Goal: Transaction & Acquisition: Obtain resource

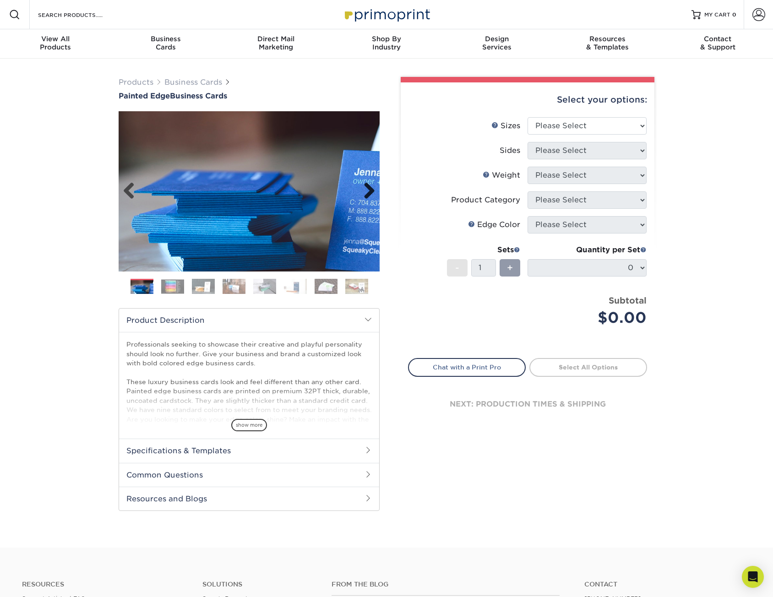
click at [370, 190] on link "Next" at bounding box center [366, 191] width 18 height 18
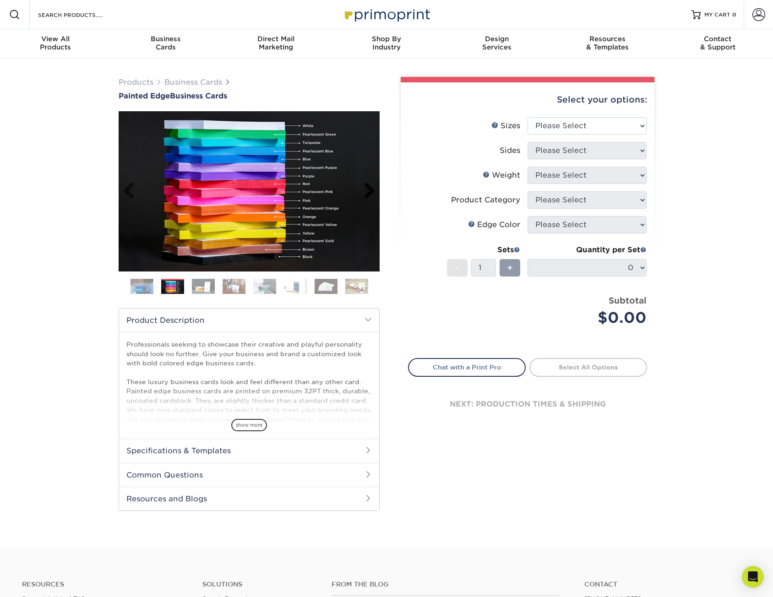
click at [370, 190] on link "Next" at bounding box center [366, 191] width 18 height 18
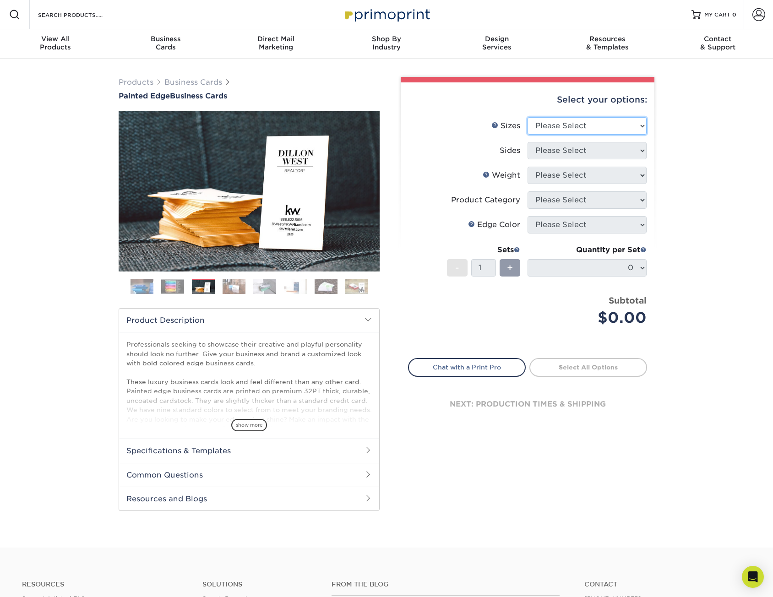
click at [580, 127] on select "Please Select 2" x 3.5" - Standard 2.125" x 3.375" - European 2.5" x 2.5" - Squ…" at bounding box center [586, 125] width 119 height 17
select select "2.00x3.50"
click at [527, 117] on select "Please Select 2" x 3.5" - Standard 2.125" x 3.375" - European 2.5" x 2.5" - Squ…" at bounding box center [586, 125] width 119 height 17
click at [573, 150] on select "Please Select Print Both Sides Print Front Only" at bounding box center [586, 150] width 119 height 17
select select "13abbda7-1d64-4f25-8bb2-c179b224825d"
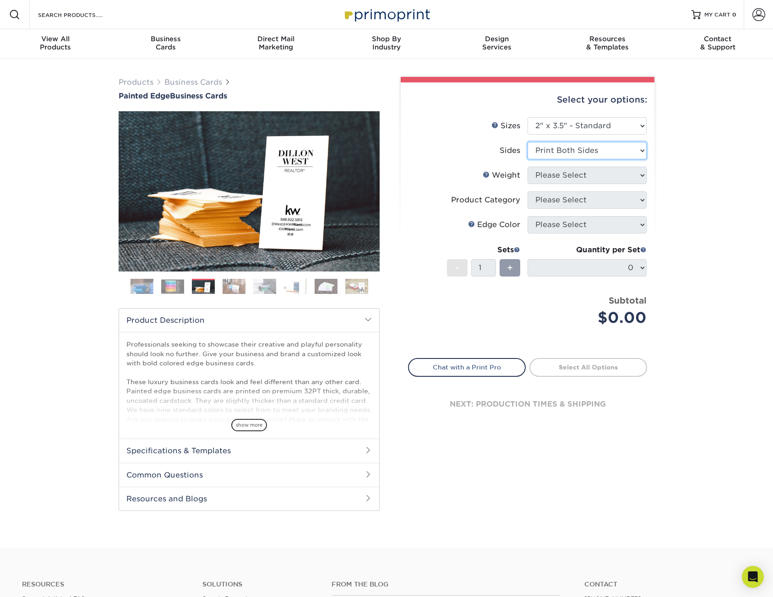
click at [527, 142] on select "Please Select Print Both Sides Print Front Only" at bounding box center [586, 150] width 119 height 17
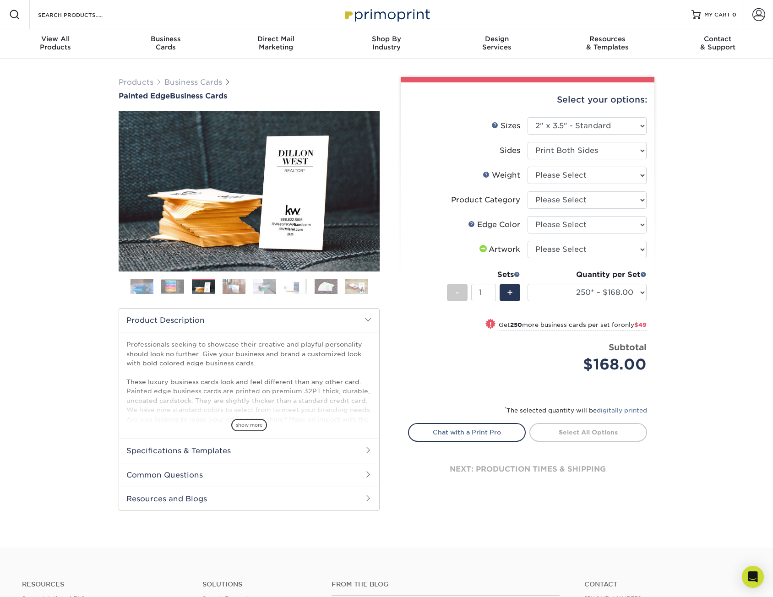
click at [297, 285] on img at bounding box center [295, 286] width 23 height 16
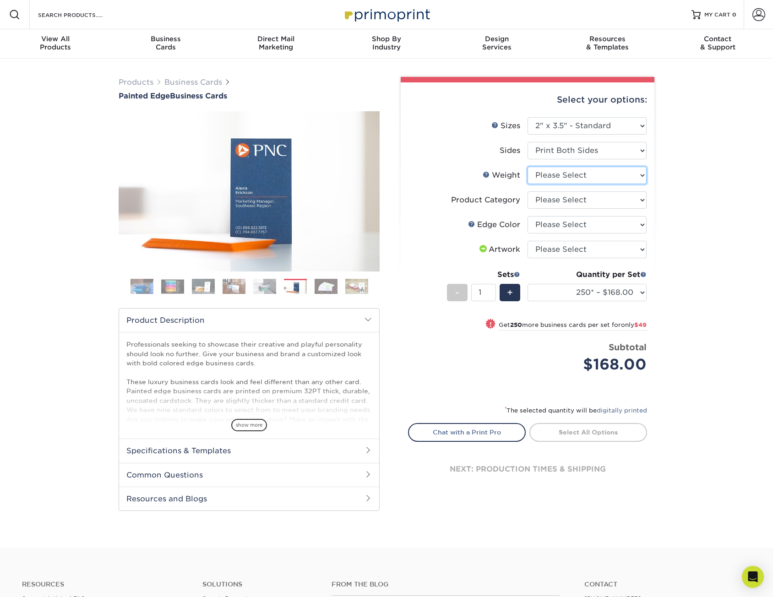
click at [581, 172] on select "Please Select 32PTUC" at bounding box center [586, 175] width 119 height 17
select select "32PTUC"
click at [527, 167] on select "Please Select 32PTUC" at bounding box center [586, 175] width 119 height 17
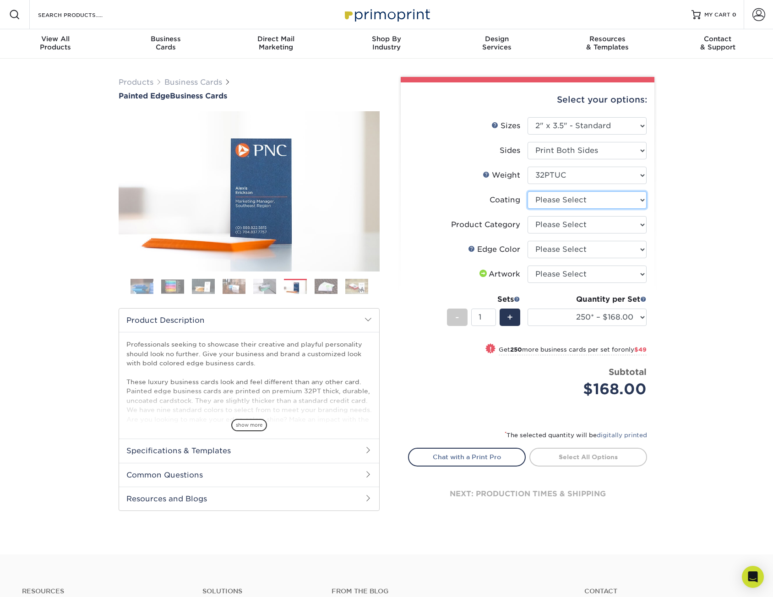
click at [587, 201] on select at bounding box center [586, 199] width 119 height 17
click at [617, 197] on select at bounding box center [586, 199] width 119 height 17
click at [566, 223] on select "Please Select Business Cards" at bounding box center [586, 224] width 119 height 17
select select "3b5148f1-0588-4f88-a218-97bcfdce65c1"
click at [527, 216] on select "Please Select Business Cards" at bounding box center [586, 224] width 119 height 17
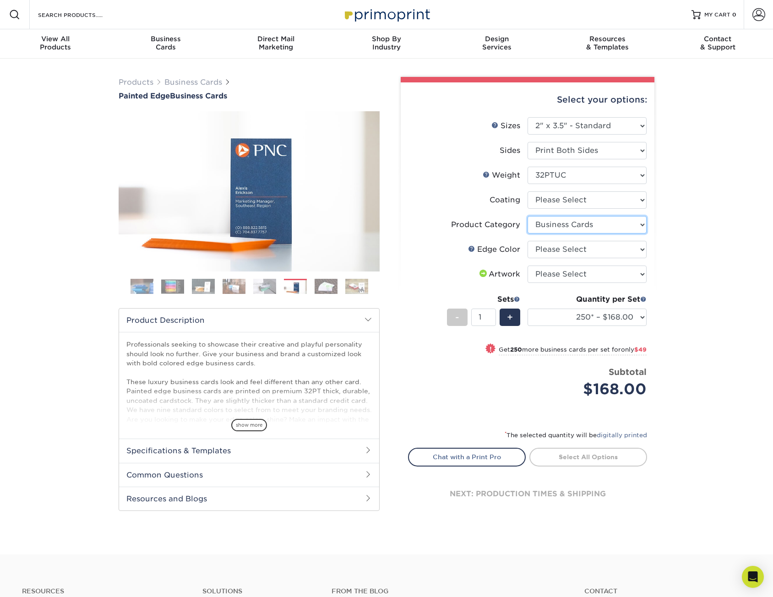
scroll to position [46, 0]
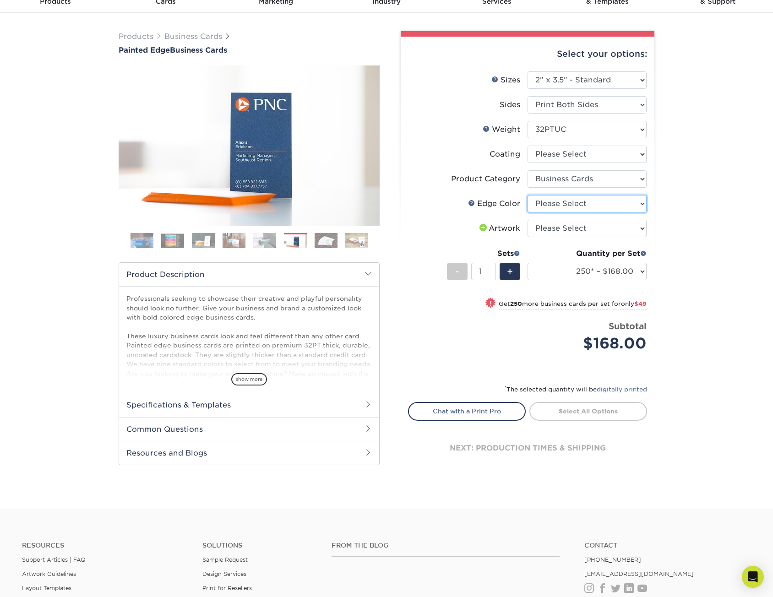
click at [609, 206] on select "Please Select Charcoal Black Brown Blue Pearlescent Blue Pearlescent Gold Pearl…" at bounding box center [586, 203] width 119 height 17
select select "1ae850e6-61c5-45b7-a71d-f488378c5a25"
click at [527, 195] on select "Please Select Charcoal Black Brown Blue Pearlescent Blue Pearlescent Gold Pearl…" at bounding box center [586, 203] width 119 height 17
click at [585, 227] on select "Please Select I will upload files I need a design - $100" at bounding box center [586, 228] width 119 height 17
select select "upload"
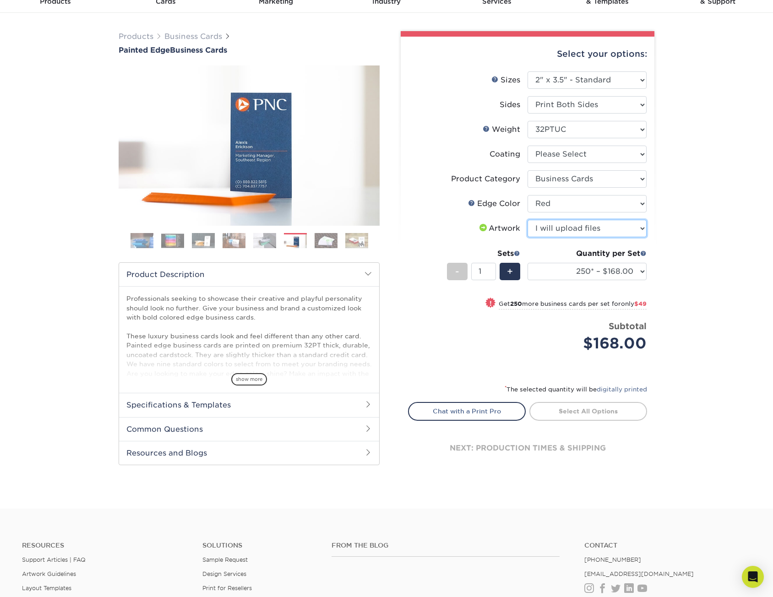
click at [527, 220] on select "Please Select I will upload files I need a design - $100" at bounding box center [586, 228] width 119 height 17
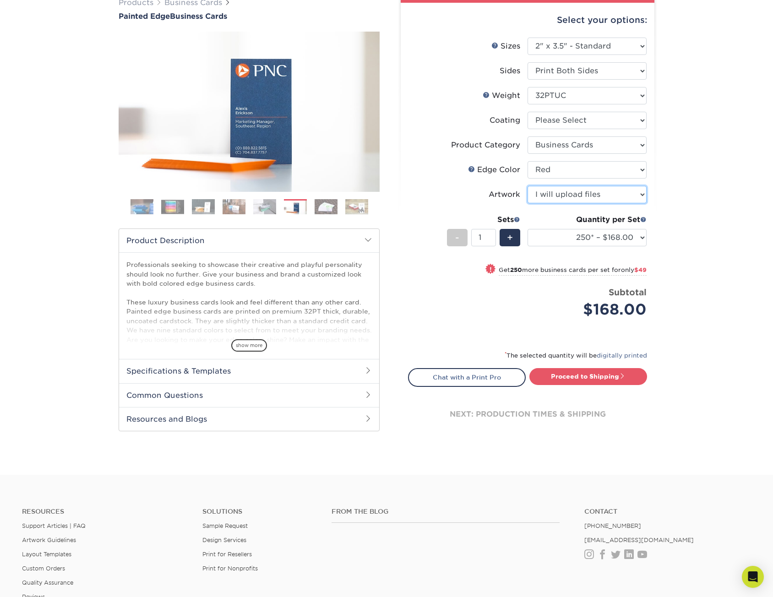
scroll to position [137, 0]
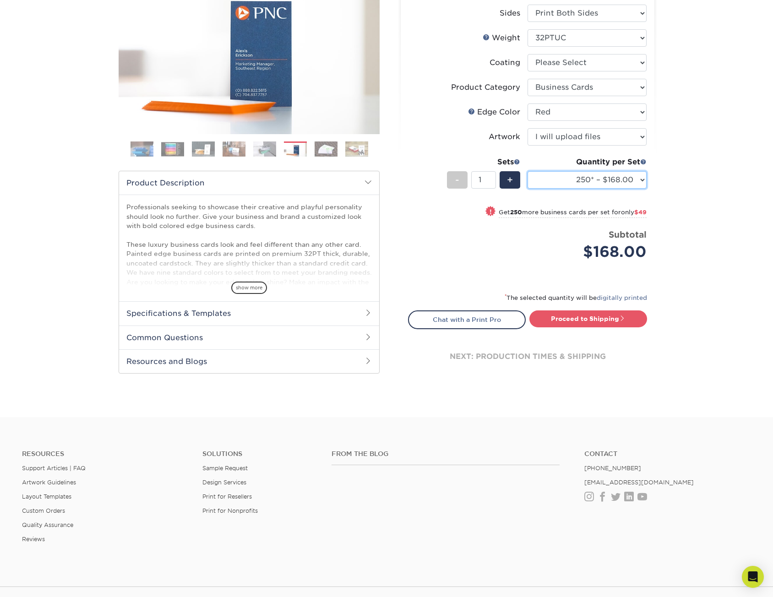
click at [641, 174] on select "250* – $168.00 500* – $217.00 1000* – $339.00" at bounding box center [586, 179] width 119 height 17
click at [527, 171] on select "250* – $168.00 500* – $217.00 1000* – $339.00" at bounding box center [586, 179] width 119 height 17
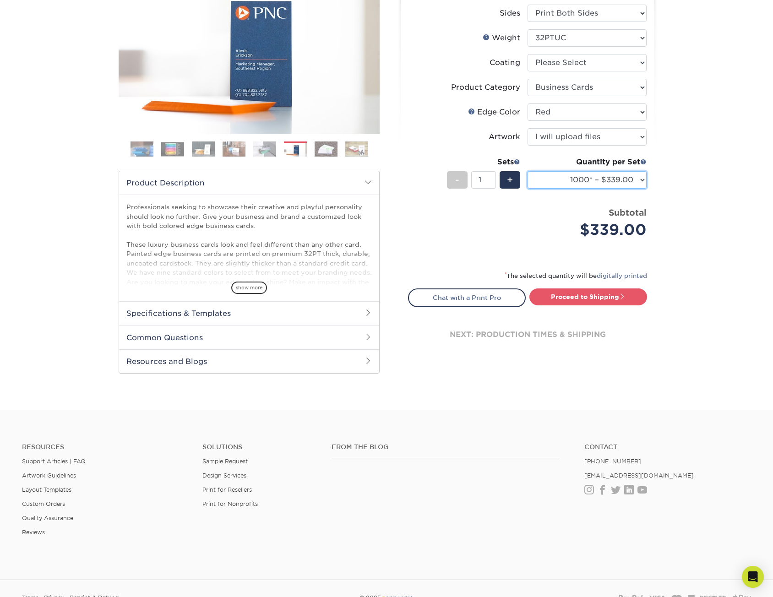
click at [581, 181] on select "250* – $168.00 500* – $217.00 1000* – $339.00" at bounding box center [586, 179] width 119 height 17
select select "500* – $217.00"
click at [527, 171] on select "250* – $168.00 500* – $217.00 1000* – $339.00" at bounding box center [586, 179] width 119 height 17
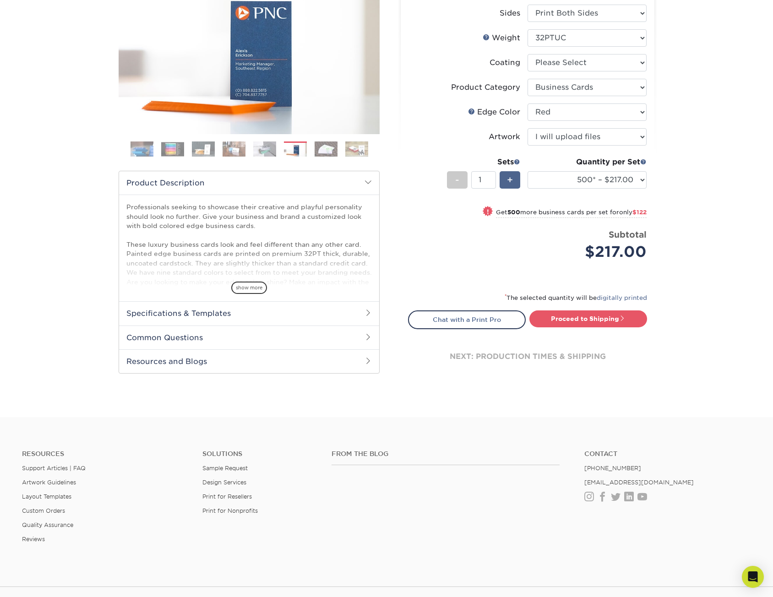
click at [517, 182] on div "+" at bounding box center [509, 179] width 21 height 17
type input "2"
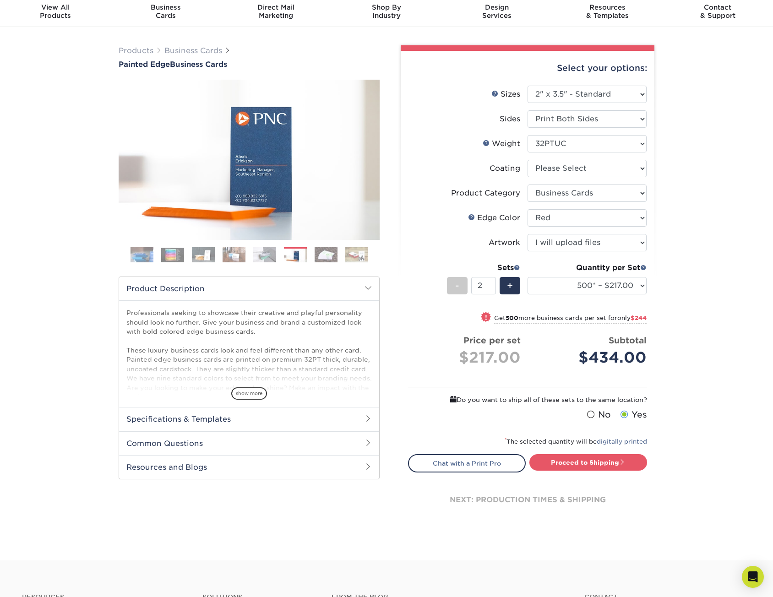
scroll to position [46, 0]
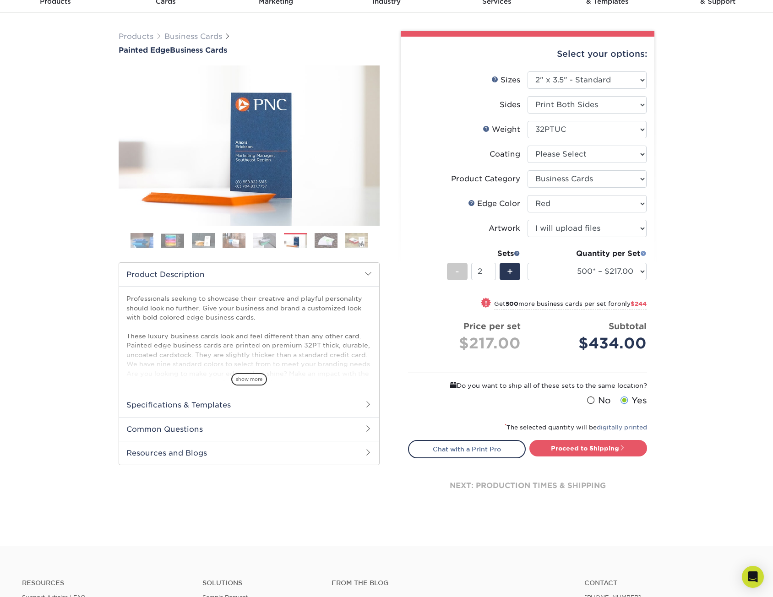
click at [645, 252] on span at bounding box center [643, 253] width 6 height 6
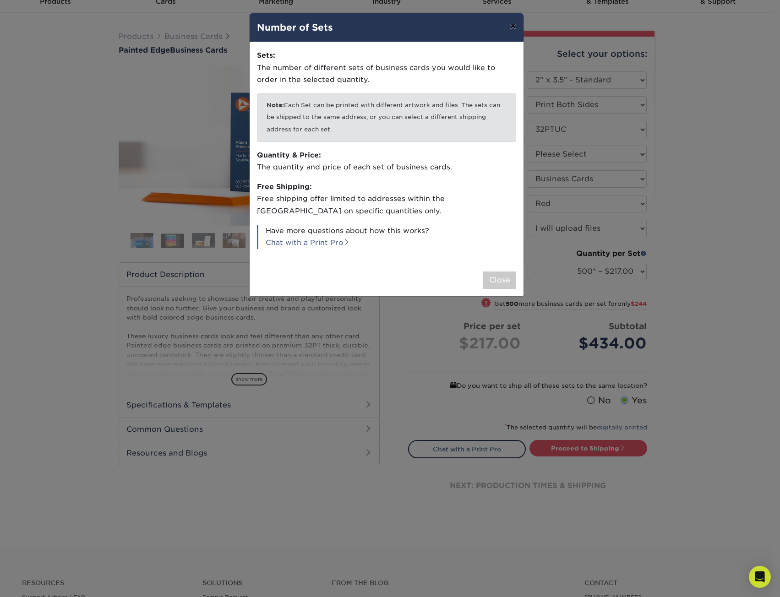
click at [511, 29] on button "×" at bounding box center [512, 26] width 21 height 26
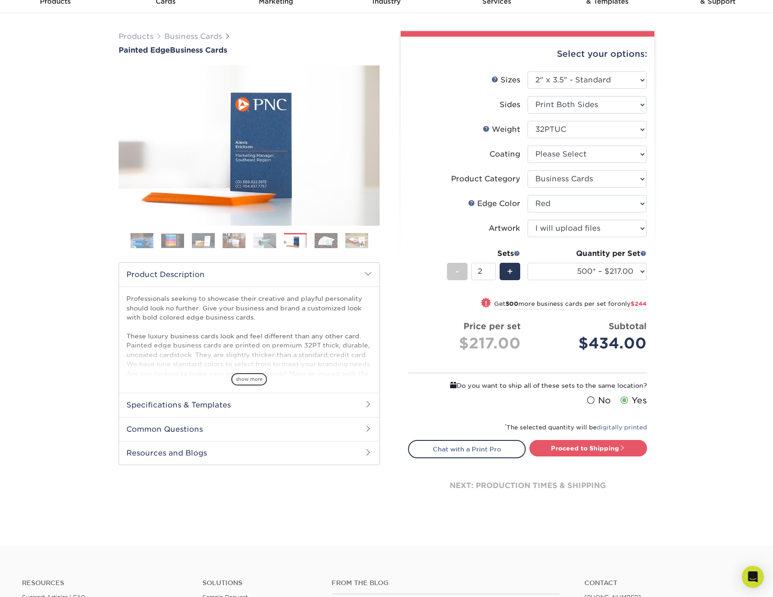
click at [325, 245] on img at bounding box center [326, 241] width 23 height 16
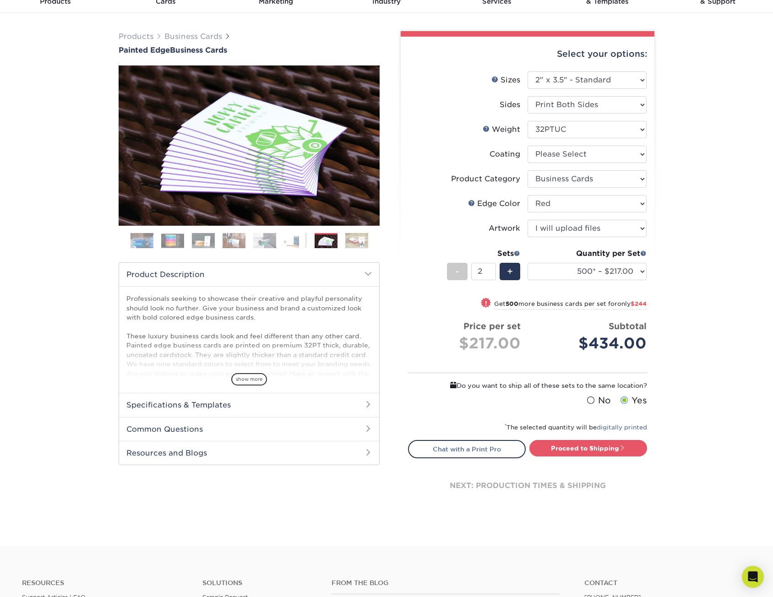
click at [291, 243] on img at bounding box center [295, 241] width 23 height 16
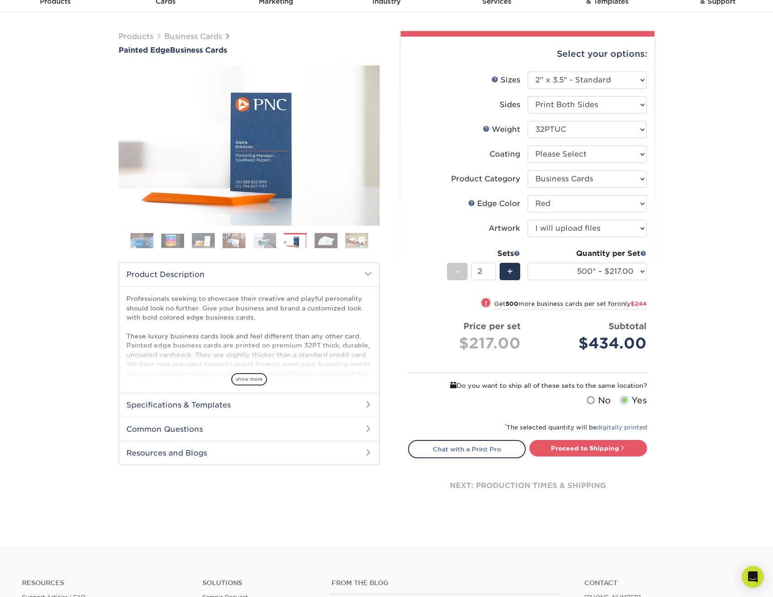
click at [255, 239] on img at bounding box center [264, 241] width 23 height 16
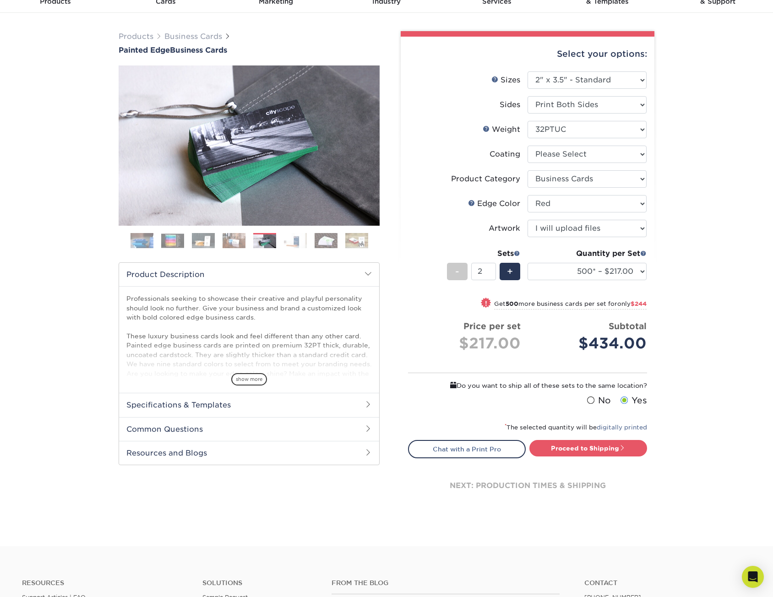
click at [233, 240] on img at bounding box center [234, 241] width 23 height 16
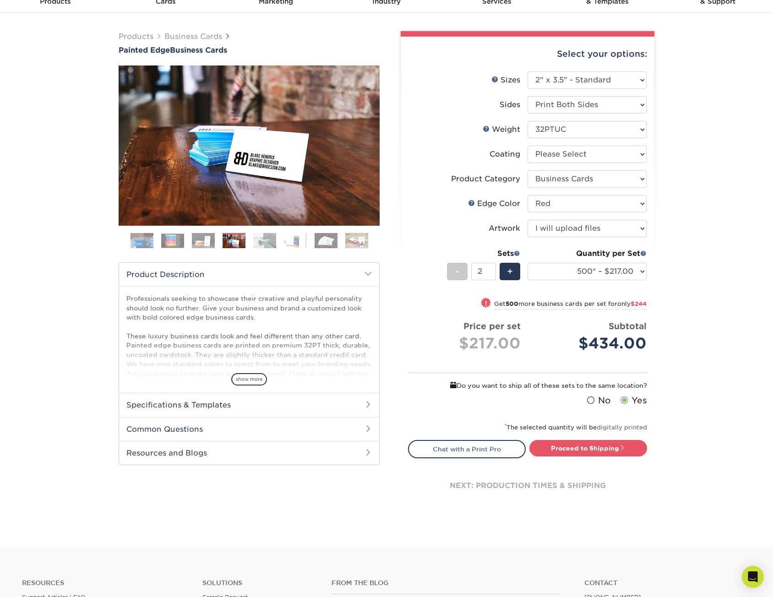
click at [195, 240] on img at bounding box center [203, 241] width 23 height 16
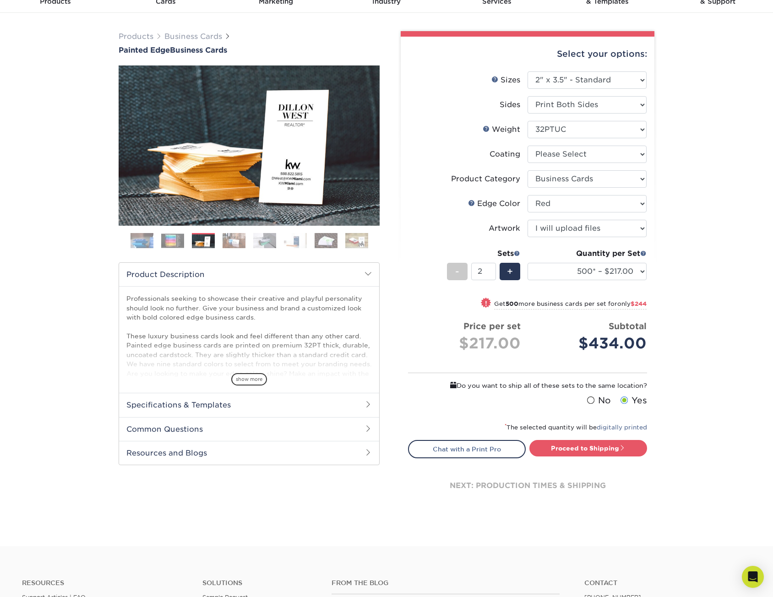
click at [155, 239] on ol at bounding box center [249, 244] width 261 height 22
click at [134, 241] on img at bounding box center [141, 240] width 23 height 23
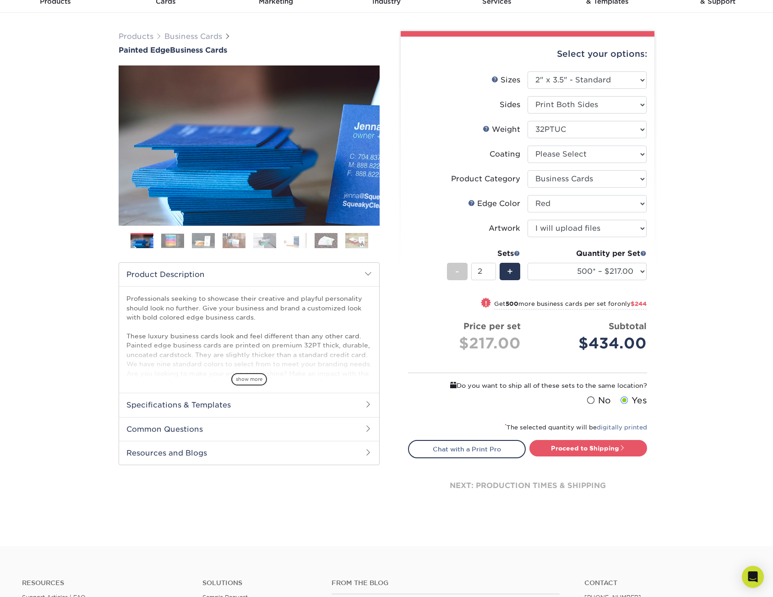
click at [158, 240] on ol at bounding box center [249, 244] width 261 height 22
click at [298, 241] on img at bounding box center [295, 241] width 23 height 16
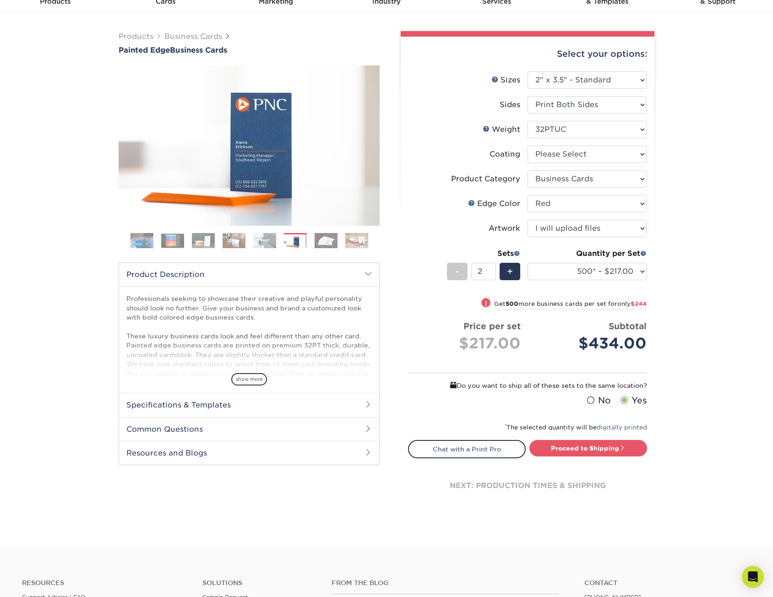
click at [319, 245] on img at bounding box center [326, 241] width 23 height 16
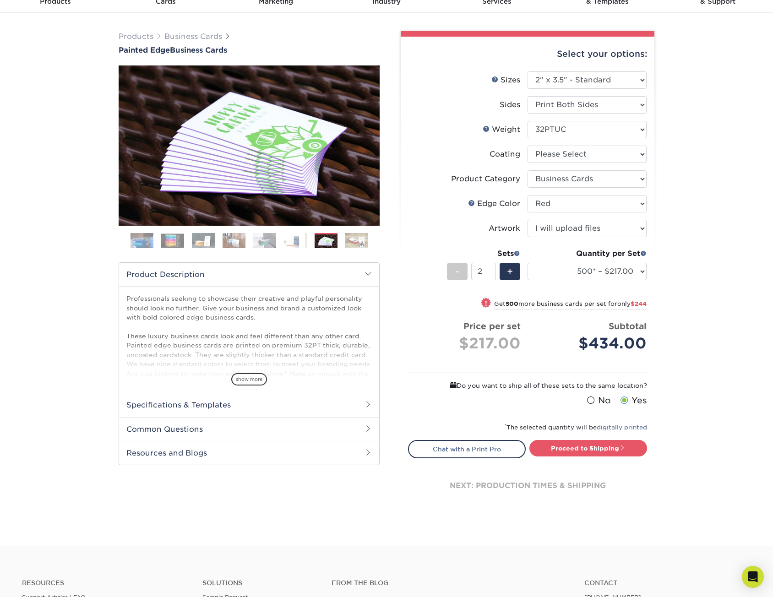
click at [360, 241] on img at bounding box center [356, 241] width 23 height 16
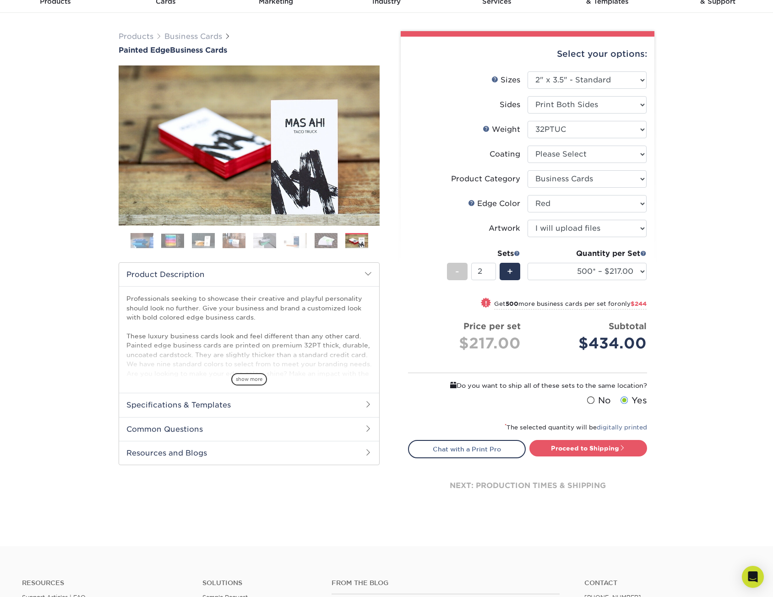
click at [324, 241] on img at bounding box center [326, 241] width 23 height 16
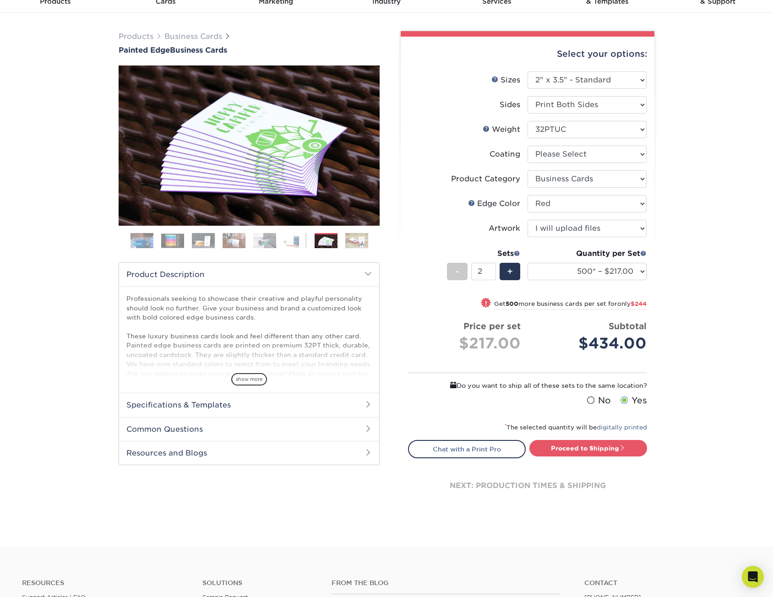
click at [290, 237] on img at bounding box center [295, 241] width 23 height 16
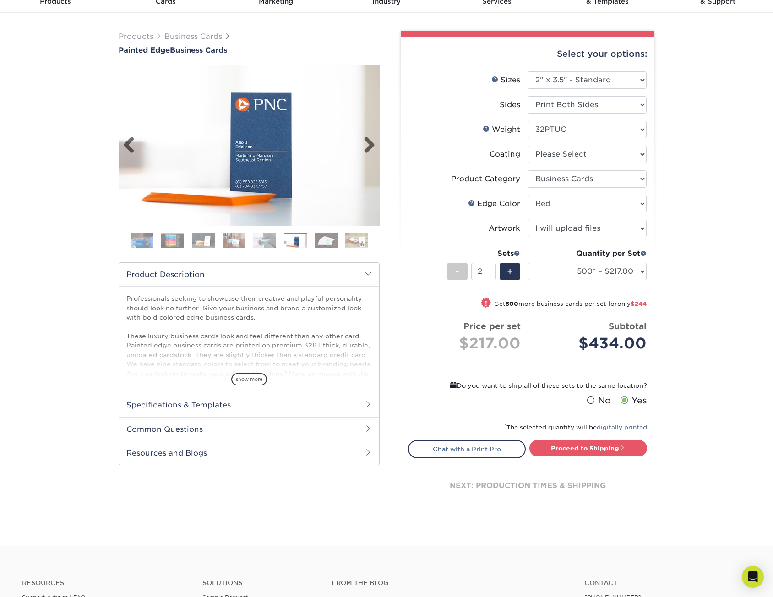
click at [263, 152] on img at bounding box center [249, 145] width 261 height 180
click at [373, 141] on link "Next" at bounding box center [366, 145] width 18 height 18
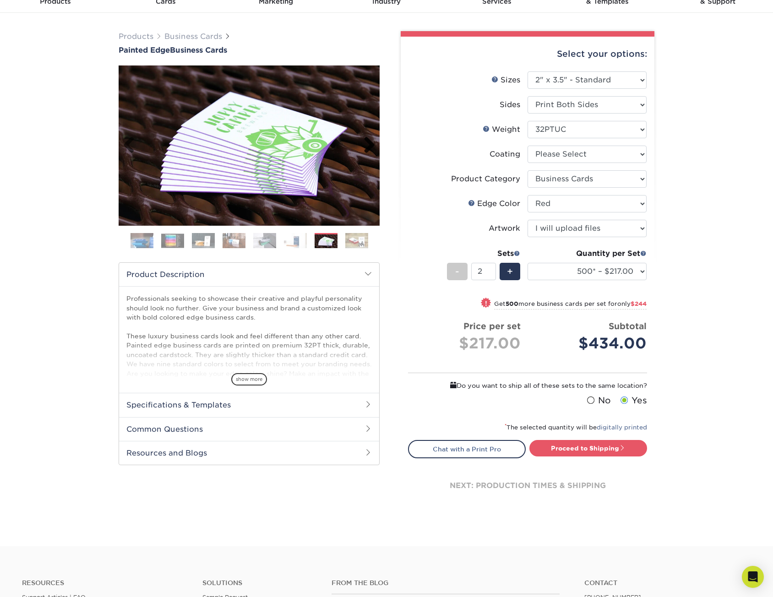
click at [368, 147] on link "Next" at bounding box center [366, 145] width 18 height 18
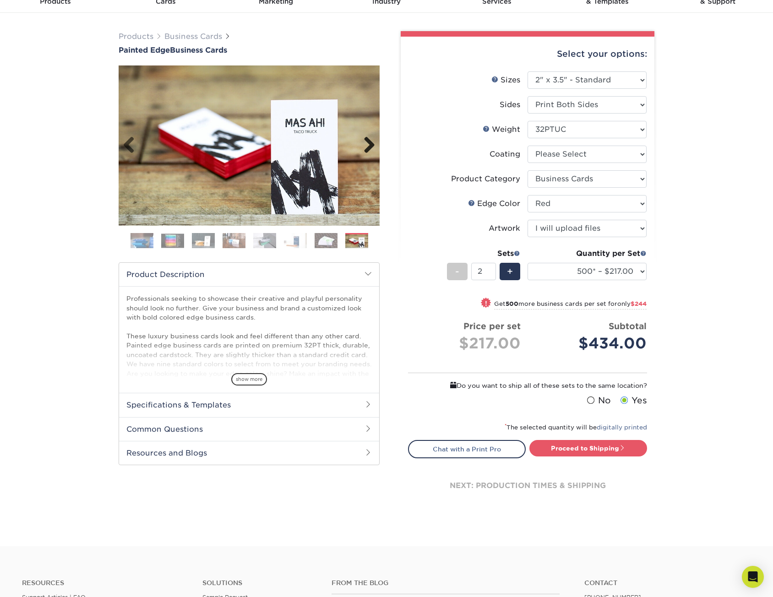
click at [369, 148] on link "Next" at bounding box center [366, 145] width 18 height 18
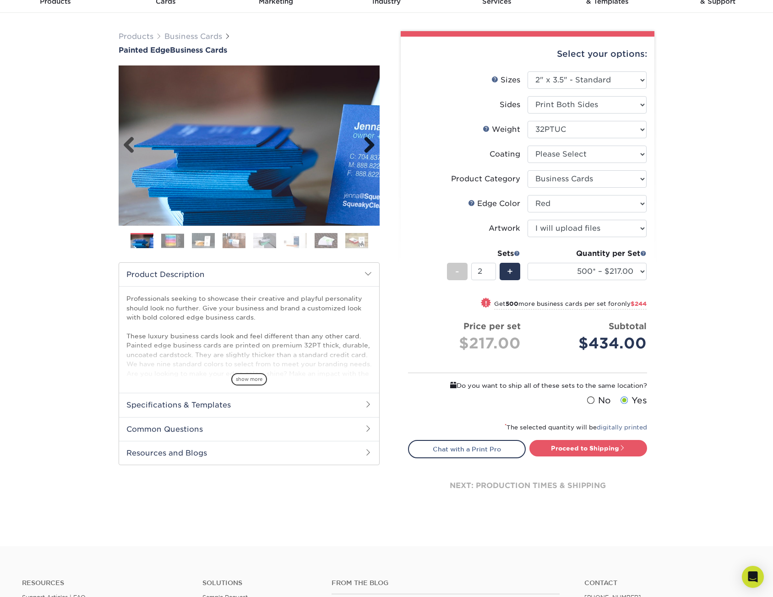
click at [369, 147] on link "Next" at bounding box center [366, 145] width 18 height 18
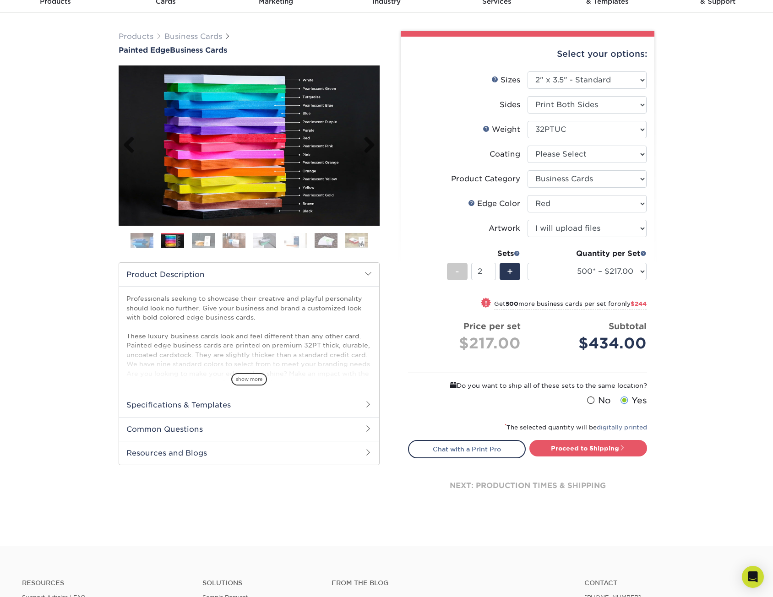
click at [347, 157] on img at bounding box center [249, 145] width 261 height 160
click at [363, 150] on link "Next" at bounding box center [366, 145] width 18 height 18
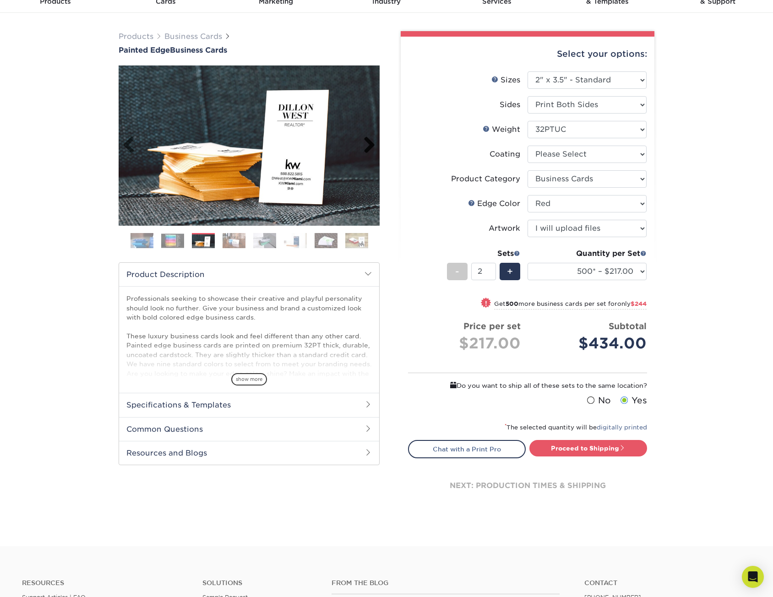
click at [369, 145] on link "Next" at bounding box center [366, 145] width 18 height 18
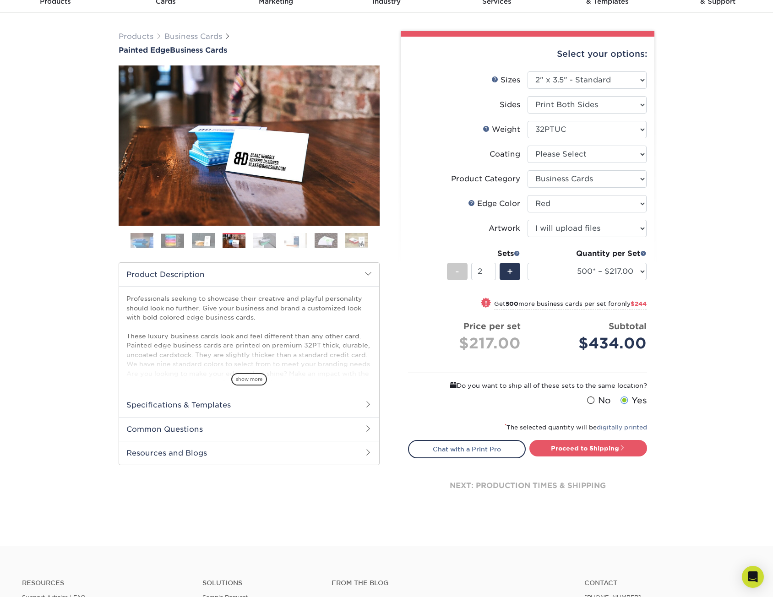
click at [292, 235] on img at bounding box center [295, 241] width 23 height 16
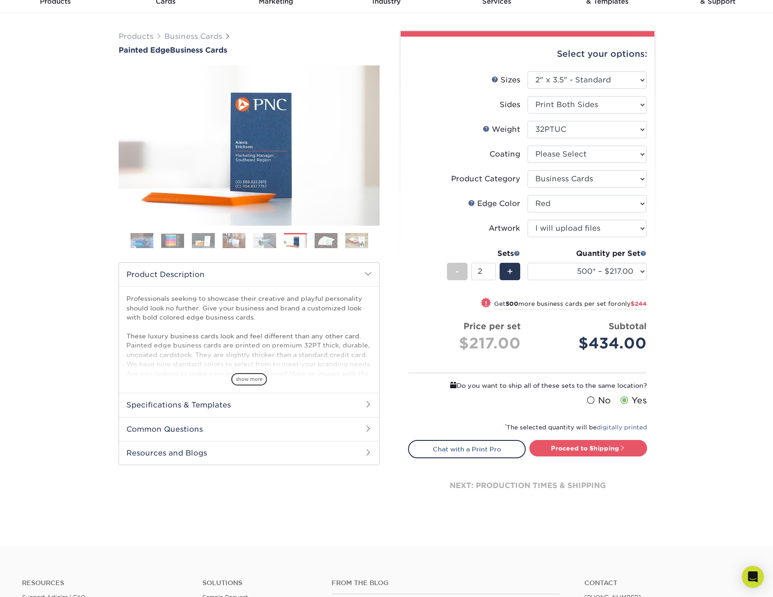
click at [164, 242] on img at bounding box center [172, 240] width 23 height 14
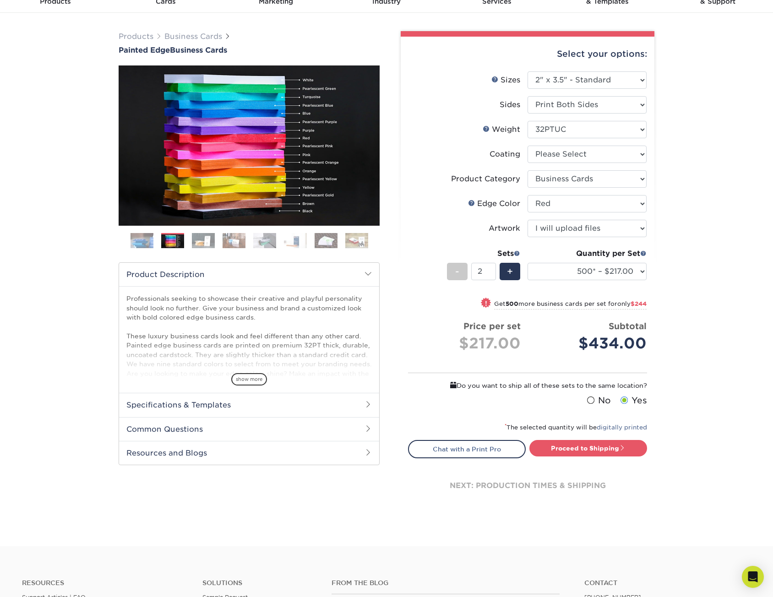
click at [141, 243] on img at bounding box center [141, 240] width 23 height 23
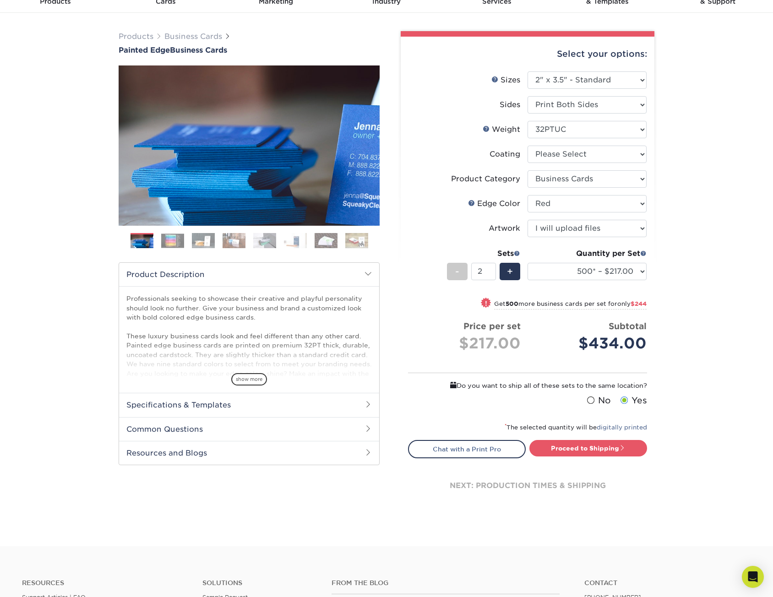
click at [362, 238] on img at bounding box center [356, 241] width 23 height 16
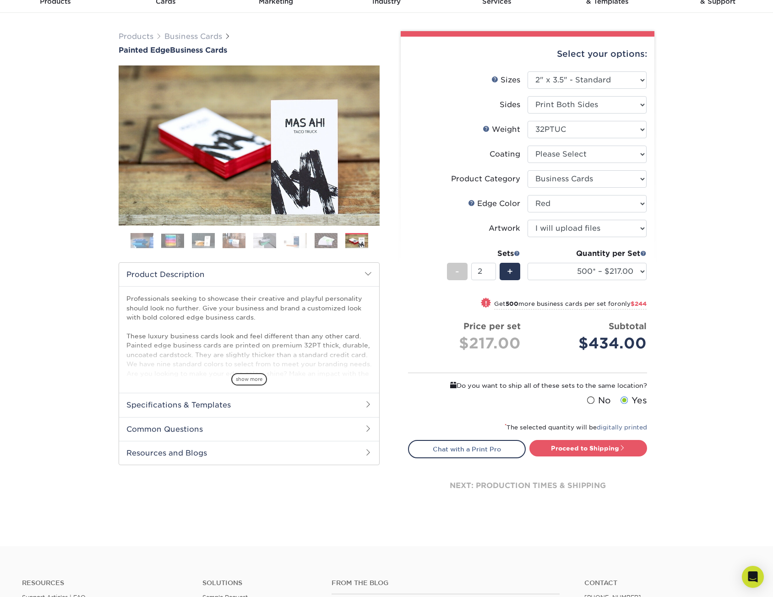
click at [312, 240] on ol at bounding box center [249, 244] width 261 height 22
click at [230, 240] on img at bounding box center [234, 241] width 23 height 16
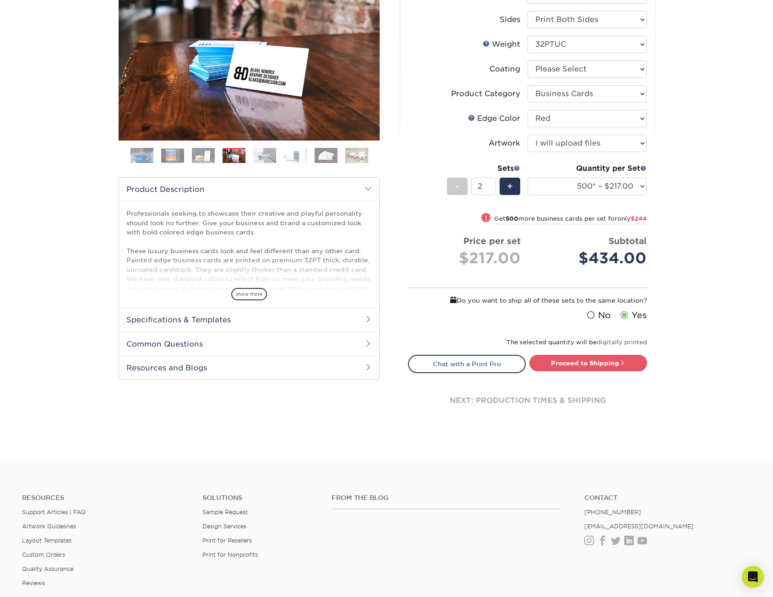
scroll to position [137, 0]
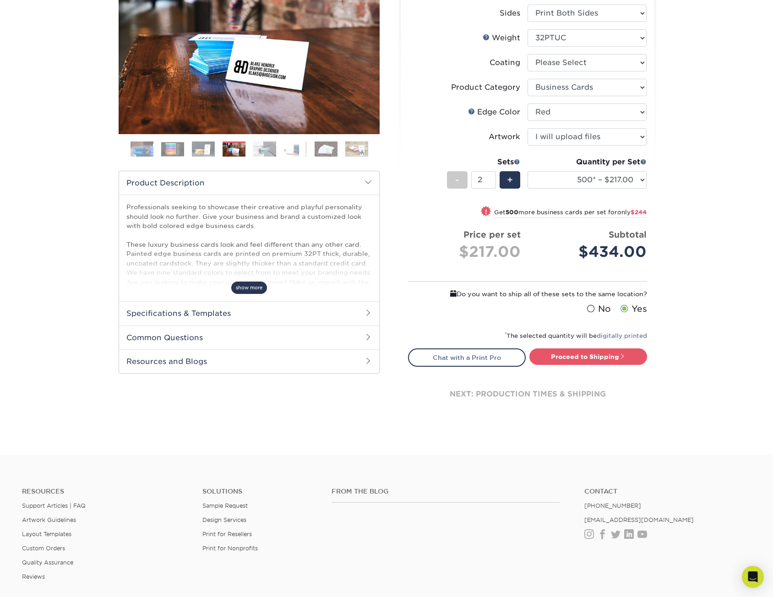
click at [255, 292] on span "show more" at bounding box center [249, 288] width 36 height 12
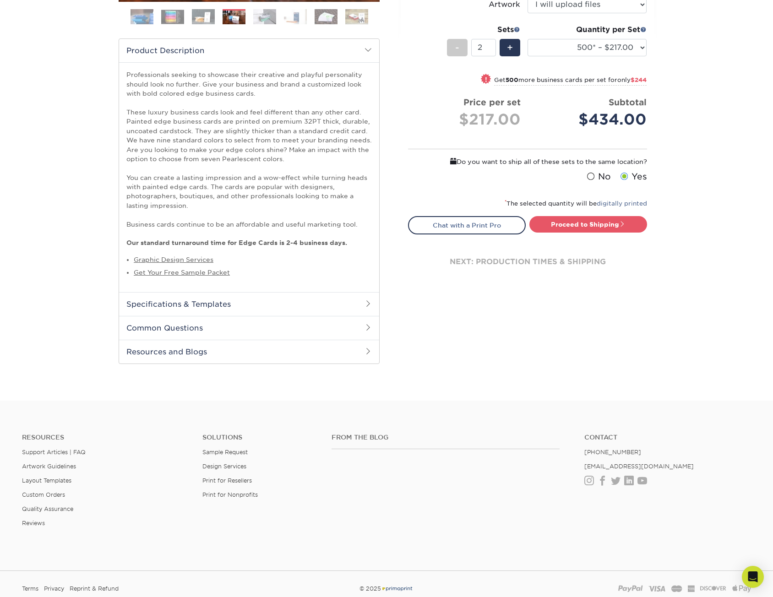
scroll to position [275, 0]
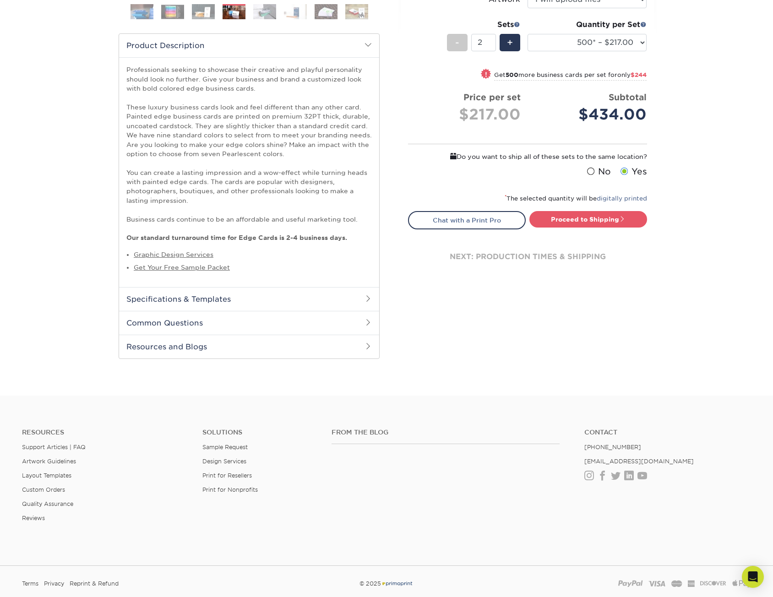
click at [245, 298] on h2 "Specifications & Templates" at bounding box center [249, 299] width 260 height 24
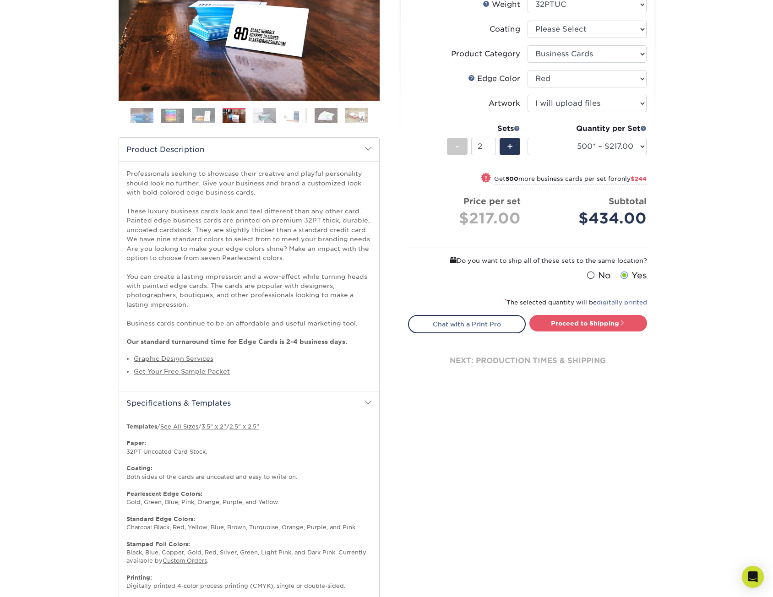
scroll to position [92, 0]
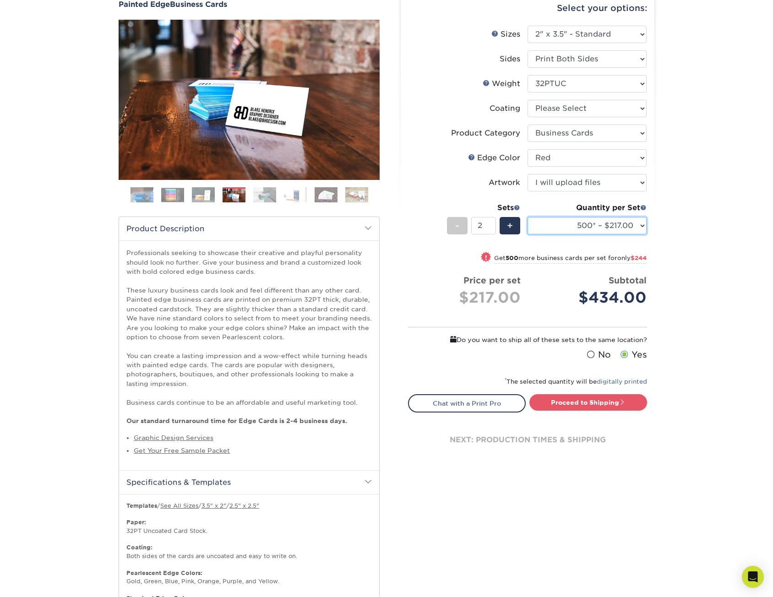
click at [631, 224] on select "250* – $168.00 500* – $217.00 1000* – $339.00" at bounding box center [586, 225] width 119 height 17
click at [699, 245] on div "Products Business Cards Painted Edge Business Cards Previous Next" at bounding box center [386, 402] width 773 height 871
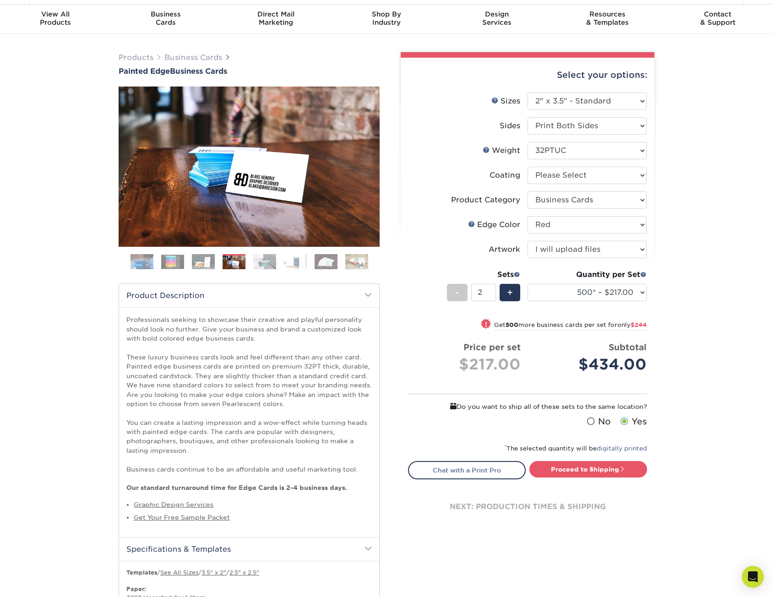
scroll to position [46, 0]
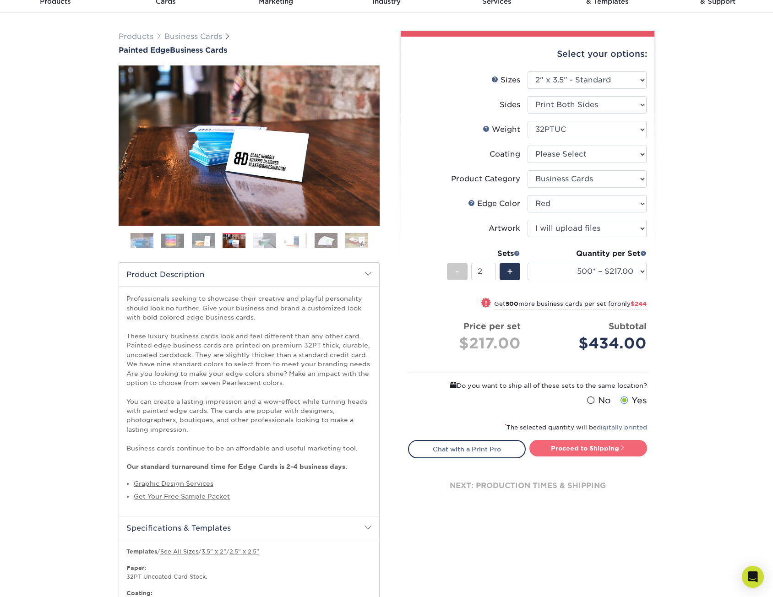
click at [589, 449] on link "Proceed to Shipping" at bounding box center [588, 448] width 118 height 16
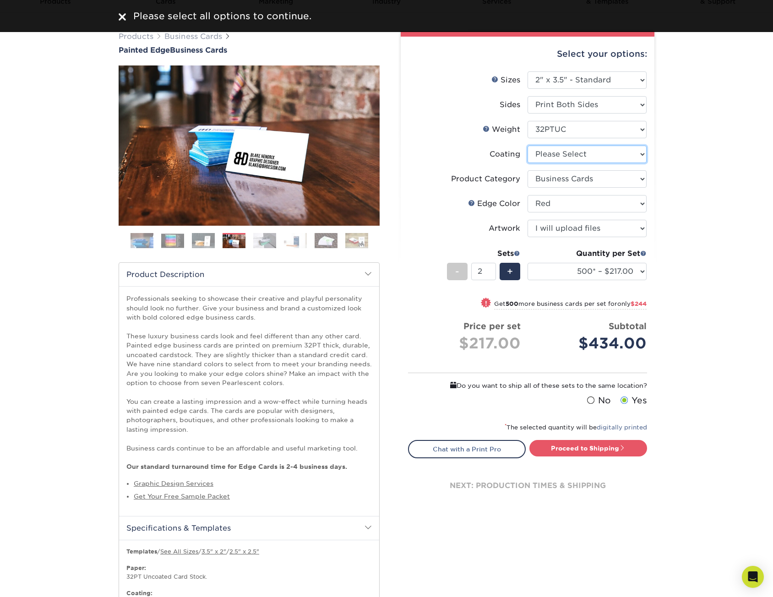
click at [595, 158] on select at bounding box center [586, 154] width 119 height 17
select select "3e7618de-abca-4bda-9f97-8b9129e913d8"
click at [527, 146] on select at bounding box center [586, 154] width 119 height 17
select select "-1"
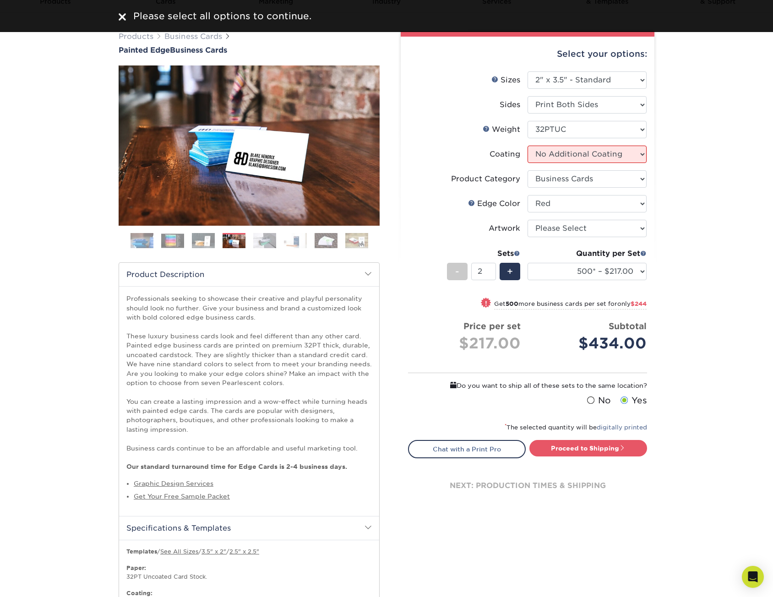
select select "-1"
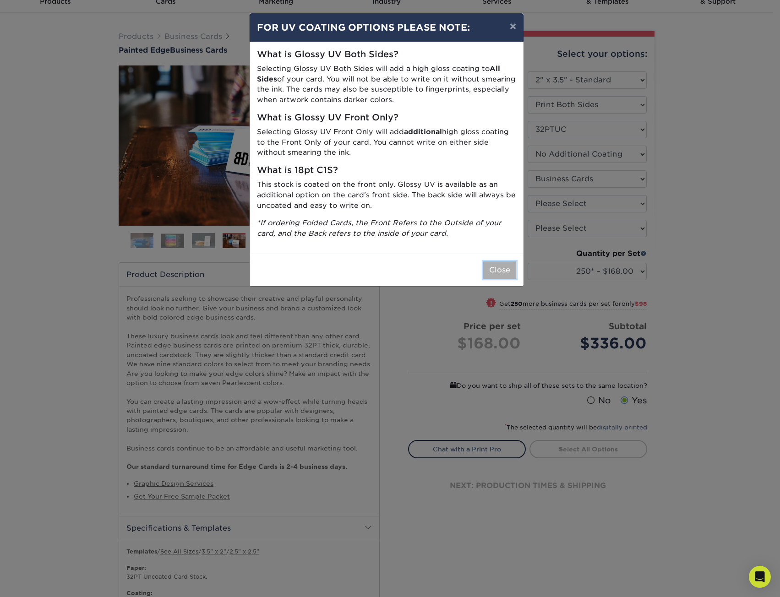
click at [489, 269] on button "Close" at bounding box center [499, 269] width 33 height 17
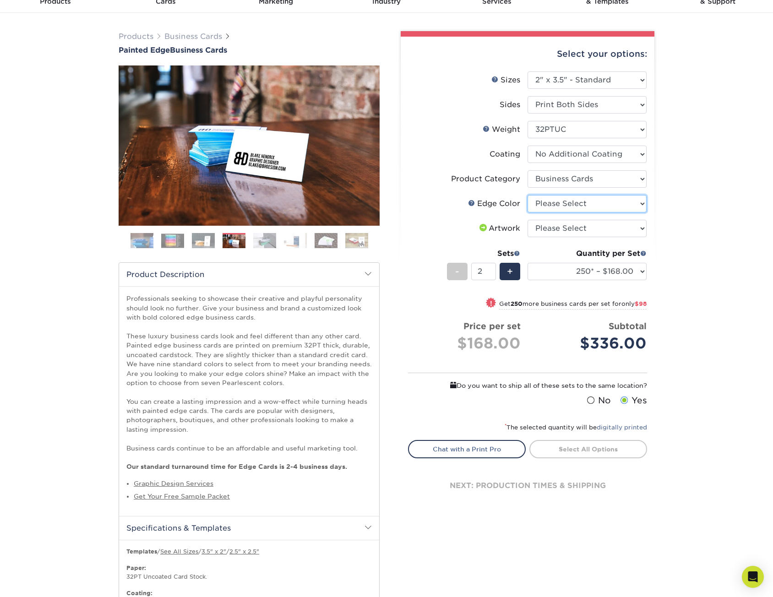
click at [573, 200] on select "Please Select Charcoal Black Brown Blue Pearlescent Blue Pearlescent Gold Pearl…" at bounding box center [586, 203] width 119 height 17
select select "1ae850e6-61c5-45b7-a71d-f488378c5a25"
click at [527, 195] on select "Please Select Charcoal Black Brown Blue Pearlescent Blue Pearlescent Gold Pearl…" at bounding box center [586, 203] width 119 height 17
click at [587, 226] on select "Please Select I will upload files I need a design - $100" at bounding box center [586, 228] width 119 height 17
select select "upload"
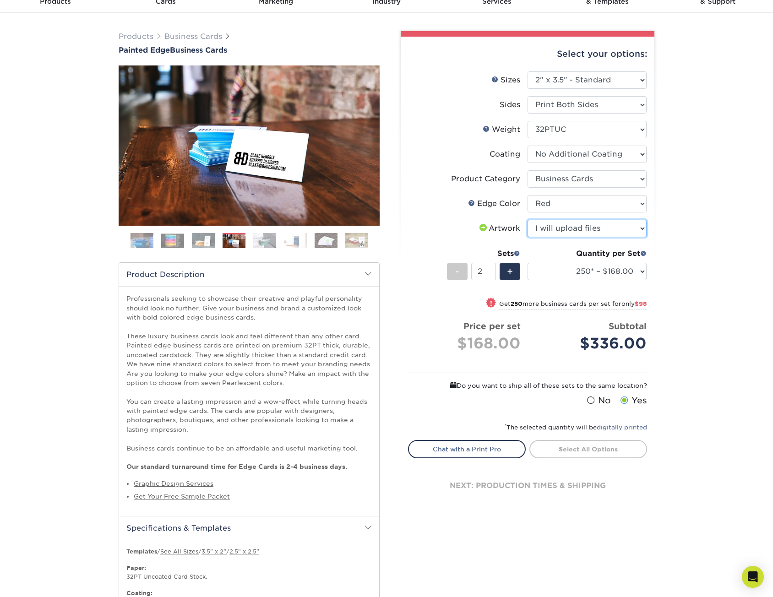
click at [527, 220] on select "Please Select I will upload files I need a design - $100" at bounding box center [586, 228] width 119 height 17
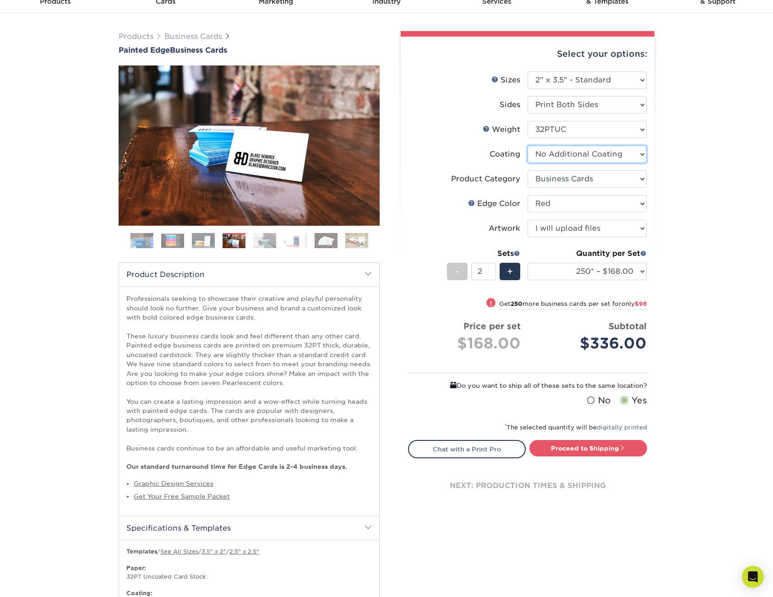
click at [605, 159] on select at bounding box center [586, 154] width 119 height 17
click at [527, 146] on select at bounding box center [586, 154] width 119 height 17
click at [711, 192] on div "Products Business Cards Painted Edge Business Cards Previous Next" at bounding box center [386, 448] width 773 height 871
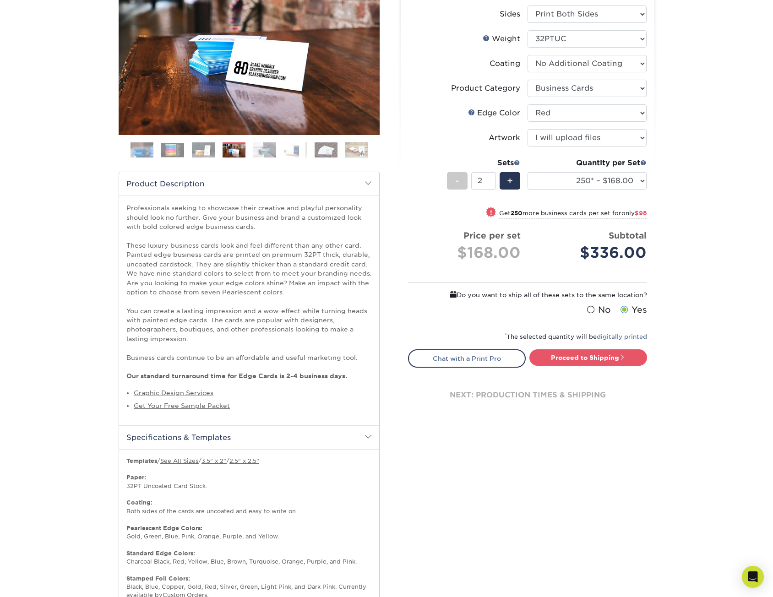
scroll to position [137, 0]
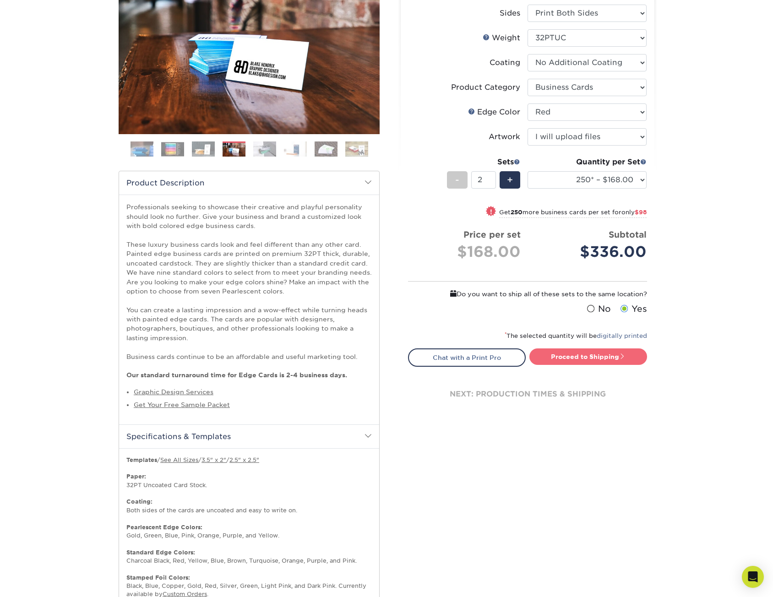
click at [612, 350] on link "Proceed to Shipping" at bounding box center [588, 356] width 118 height 16
select select "b1d50ed3-fc81-464d-a1d8-d1915fbce704"
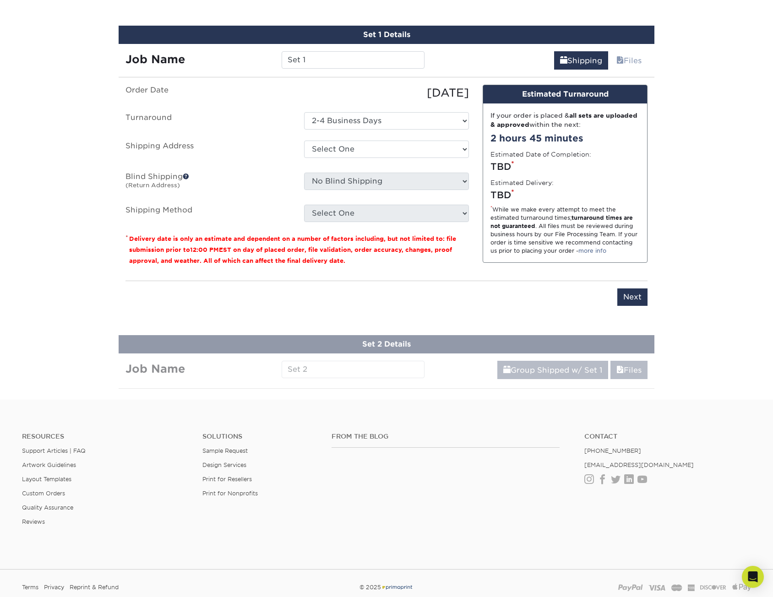
scroll to position [879, 0]
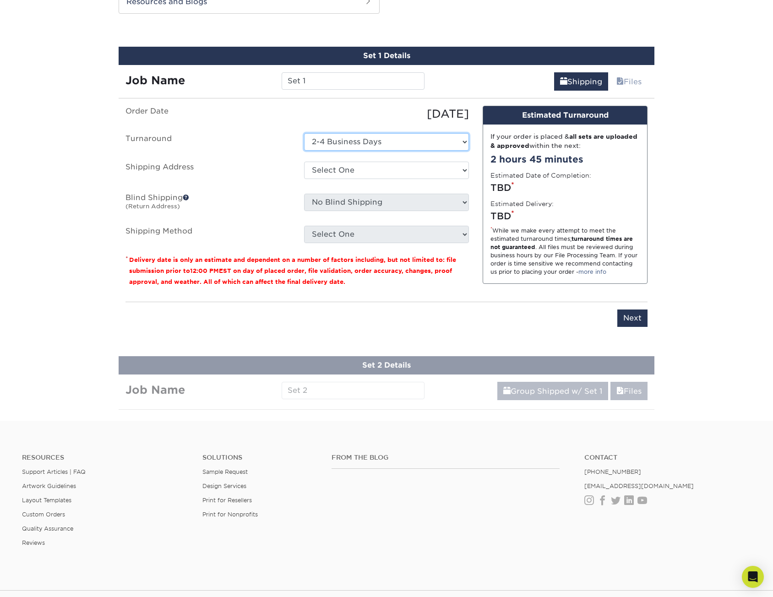
click at [442, 141] on select "Select One 2-4 Business Days" at bounding box center [386, 141] width 165 height 17
click at [422, 165] on select "Select One + Add New Address - Login" at bounding box center [386, 170] width 165 height 17
select select "newaddress"
click at [304, 162] on select "Select One + Add New Address - Login" at bounding box center [386, 170] width 165 height 17
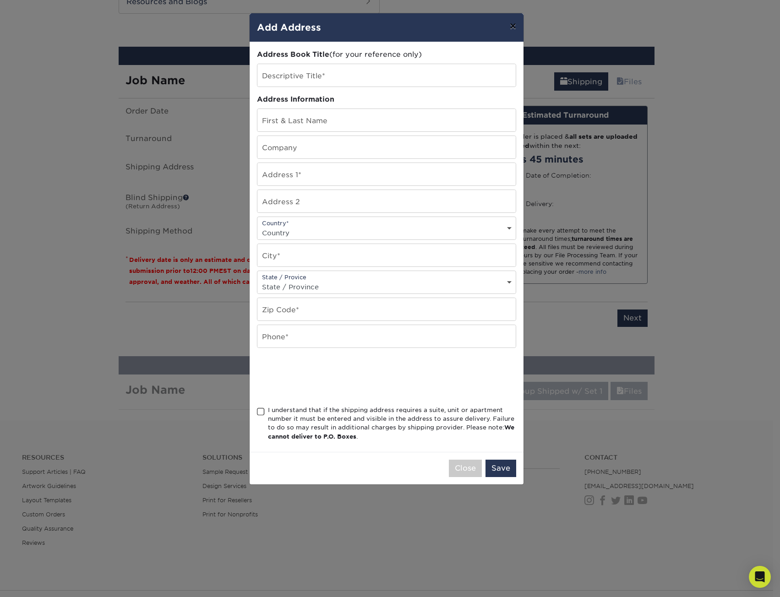
click at [511, 29] on button "×" at bounding box center [512, 26] width 21 height 26
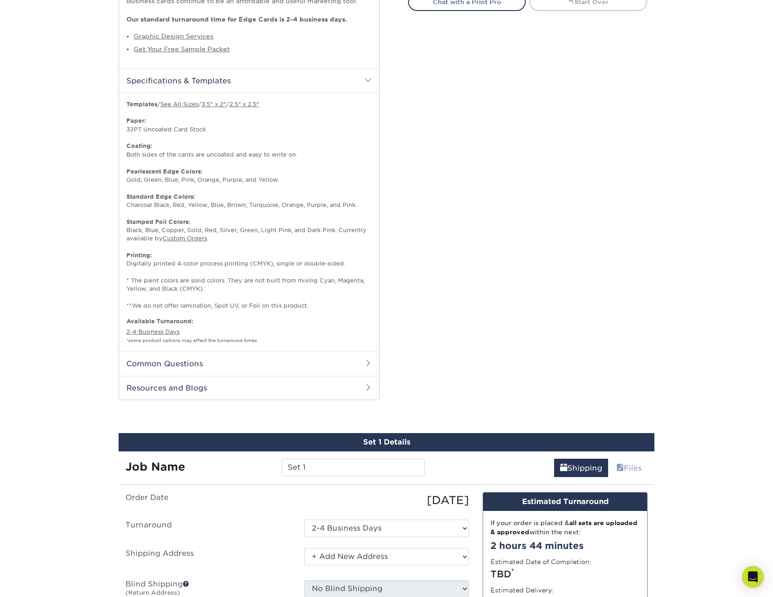
scroll to position [504, 0]
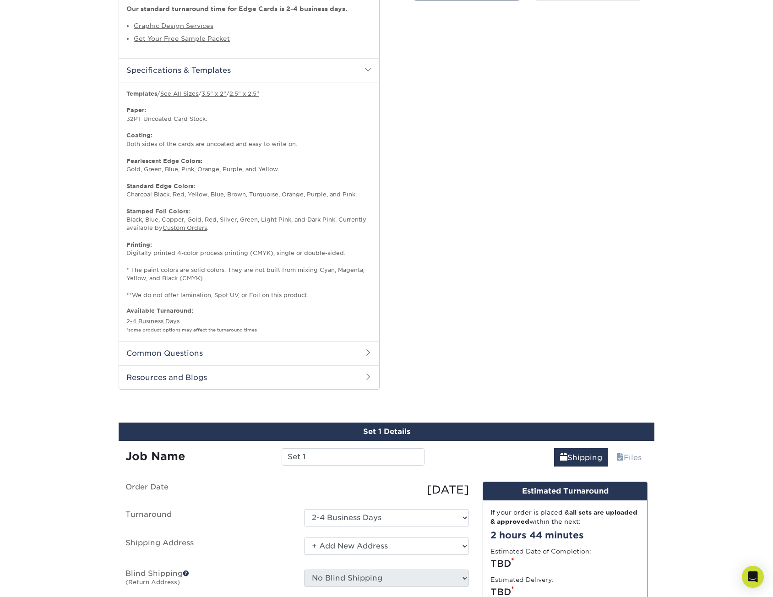
click at [270, 347] on h2 "Common Questions" at bounding box center [249, 353] width 260 height 24
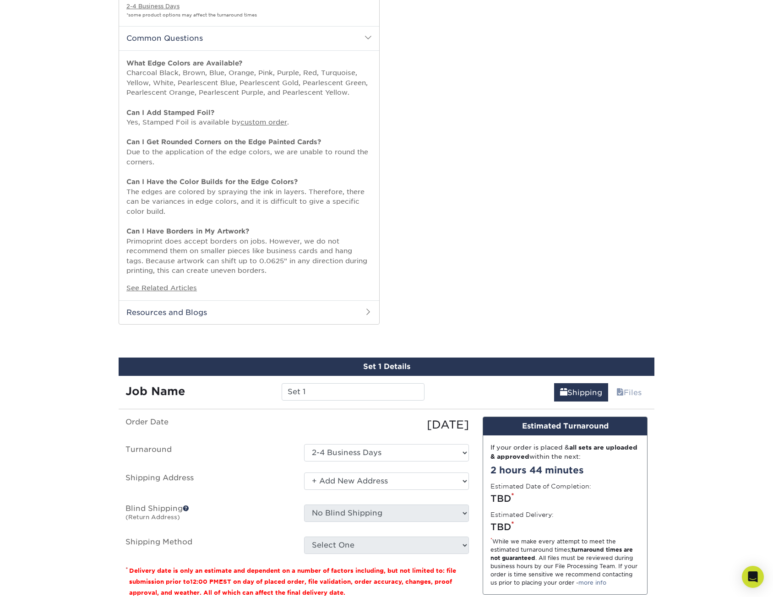
scroll to position [824, 0]
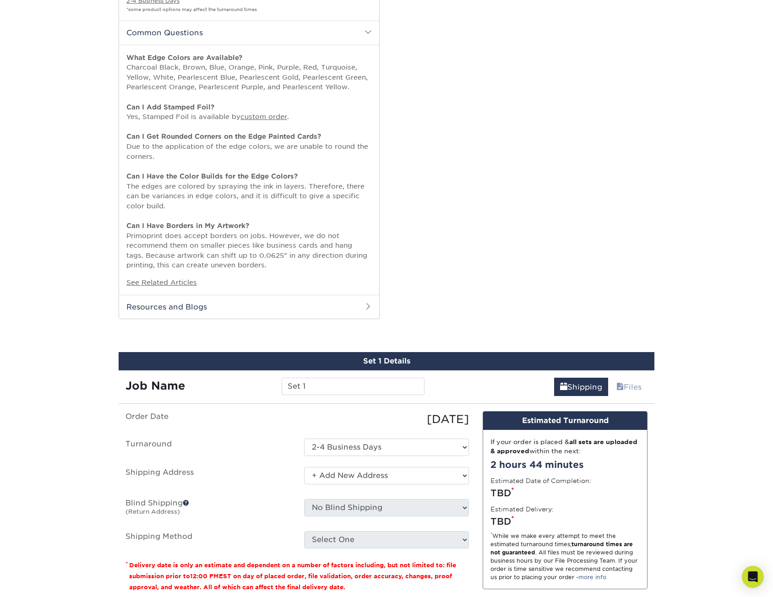
click at [282, 305] on h2 "Resources and Blogs" at bounding box center [249, 307] width 260 height 24
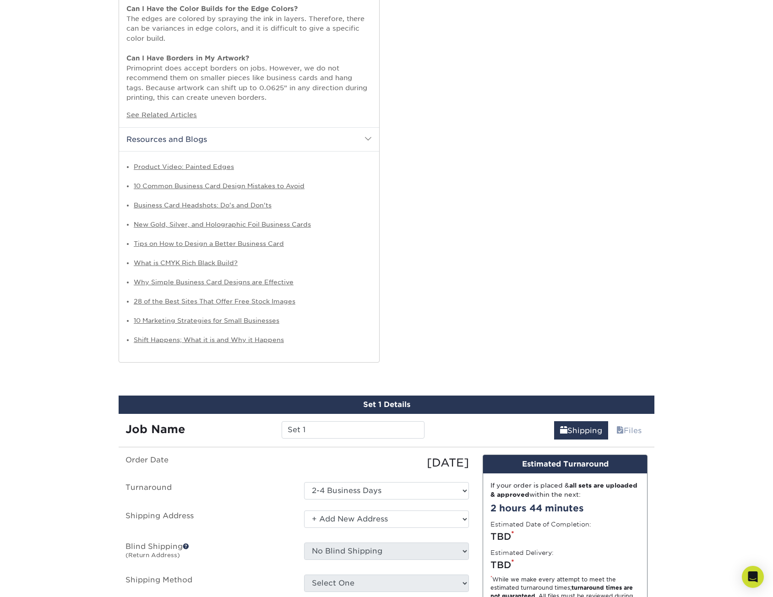
scroll to position [1053, 0]
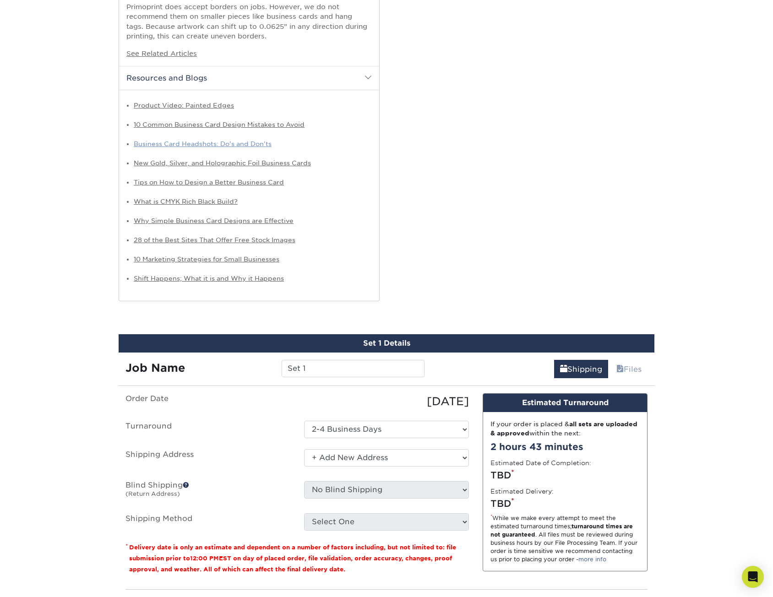
click at [222, 145] on link "Business Card Headshots: Do's and Don'ts" at bounding box center [203, 143] width 138 height 7
click at [222, 184] on link "Tips on How to Design a Better Business Card" at bounding box center [209, 182] width 150 height 7
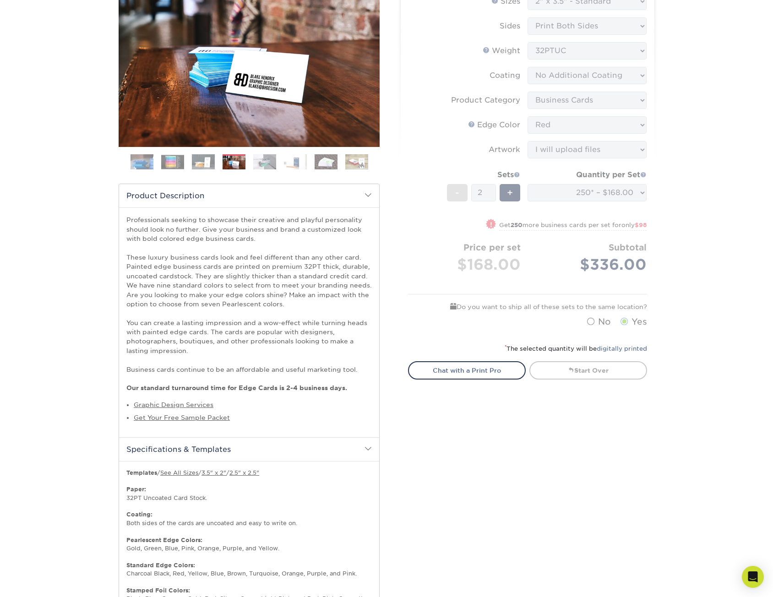
scroll to position [137, 0]
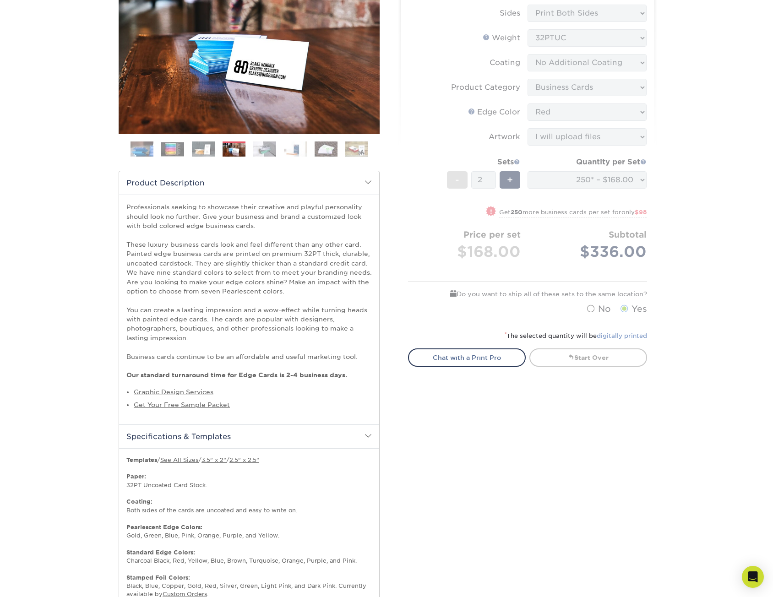
click at [622, 334] on link "digitally printed" at bounding box center [622, 335] width 50 height 7
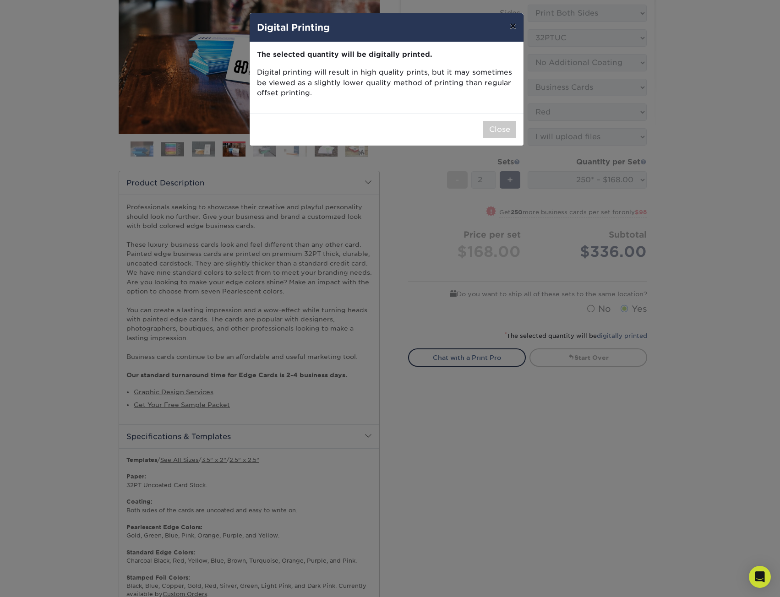
click at [508, 26] on button "×" at bounding box center [512, 26] width 21 height 26
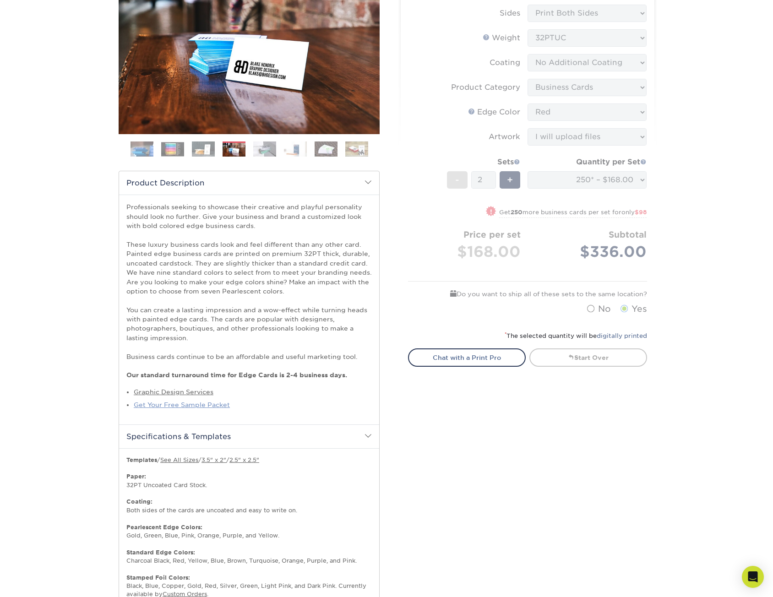
click at [214, 408] on link "Get Your Free Sample Packet" at bounding box center [182, 404] width 96 height 7
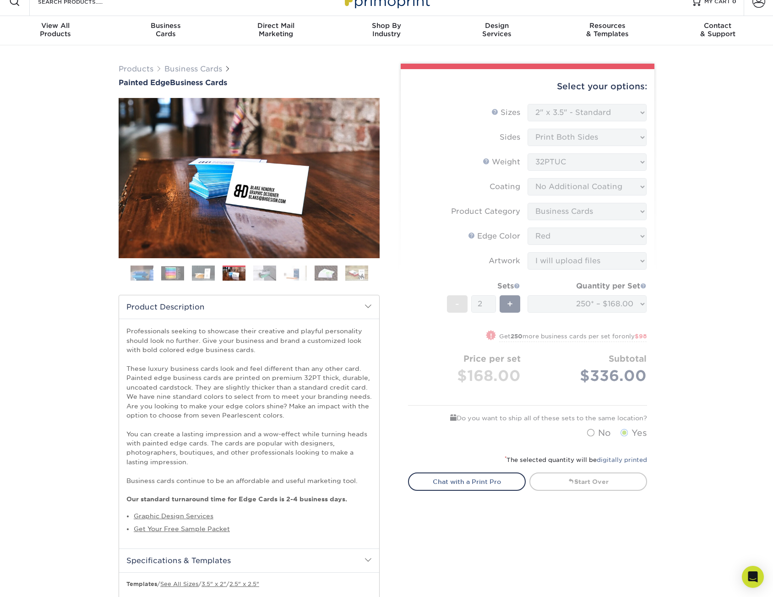
scroll to position [0, 0]
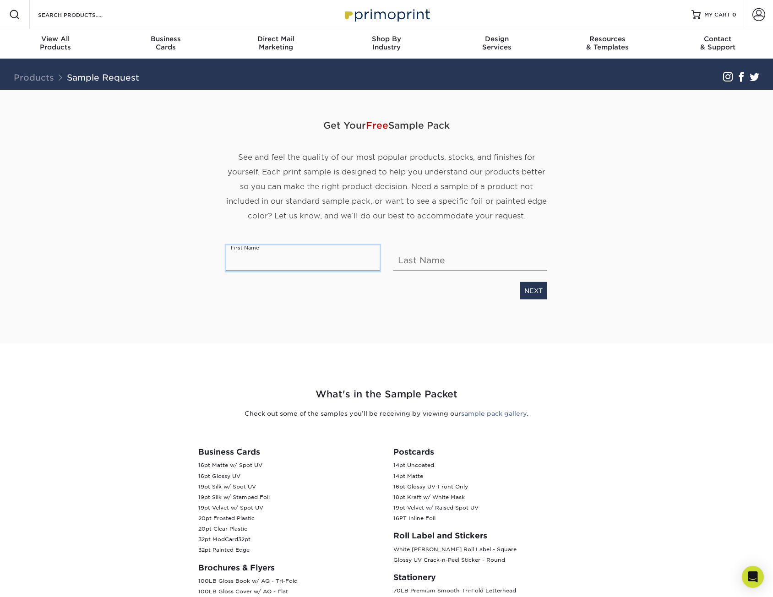
click at [327, 256] on input "text" at bounding box center [302, 258] width 153 height 26
type input "Dasha"
click at [450, 260] on input "text" at bounding box center [469, 258] width 153 height 26
type input "Shiver"
click at [532, 295] on link "NEXT" at bounding box center [533, 290] width 27 height 17
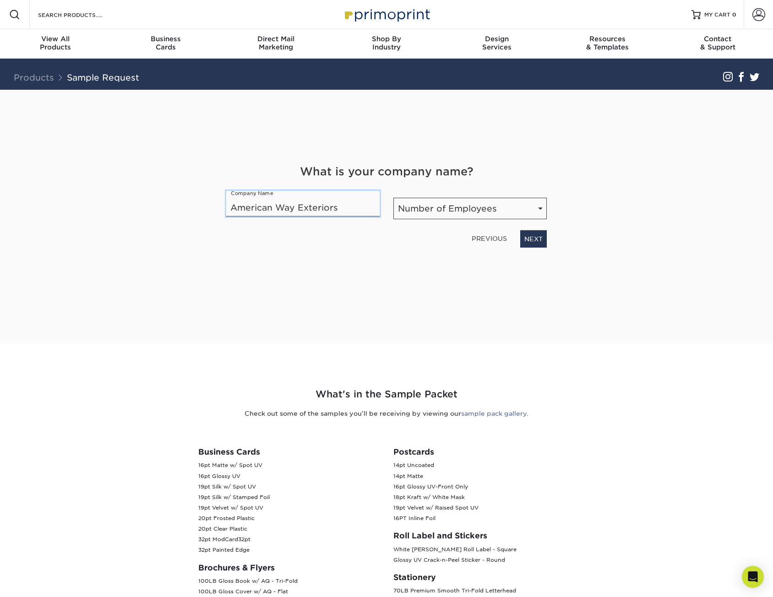
type input "American Way Exteriors"
click at [431, 201] on select "Number of Employees Self-employed 1-10 employees 11-50 employees 51-200 employe…" at bounding box center [469, 209] width 153 height 22
select select "11-50"
click at [393, 198] on select "Number of Employees Self-employed 1-10 employees 11-50 employees 51-200 employe…" at bounding box center [469, 209] width 153 height 22
click at [541, 241] on link "NEXT" at bounding box center [533, 238] width 27 height 17
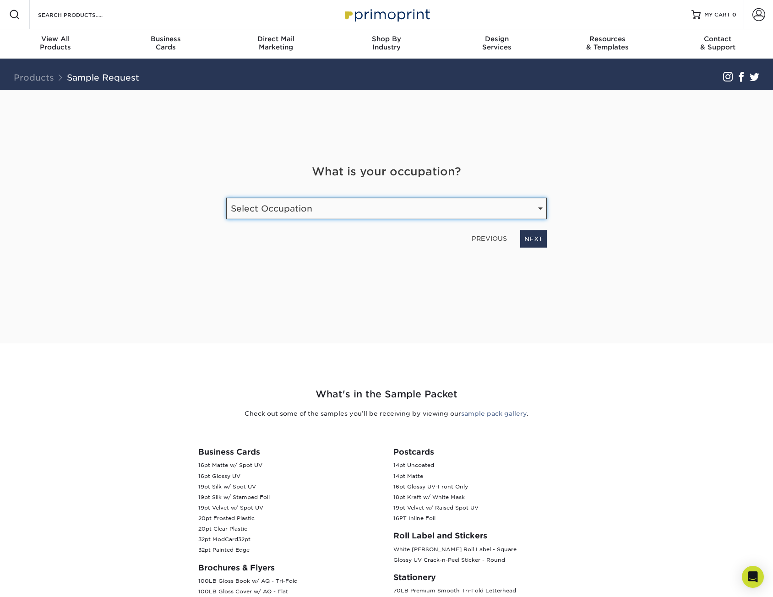
click at [412, 203] on select "Select Occupation Agency Automotive Blogger Cleaning Services Construction Educ…" at bounding box center [386, 209] width 320 height 22
select select "Marketing"
click at [226, 198] on select "Select Occupation Agency Automotive Blogger Cleaning Services Construction Educ…" at bounding box center [386, 209] width 320 height 22
click at [544, 238] on link "NEXT" at bounding box center [533, 238] width 27 height 17
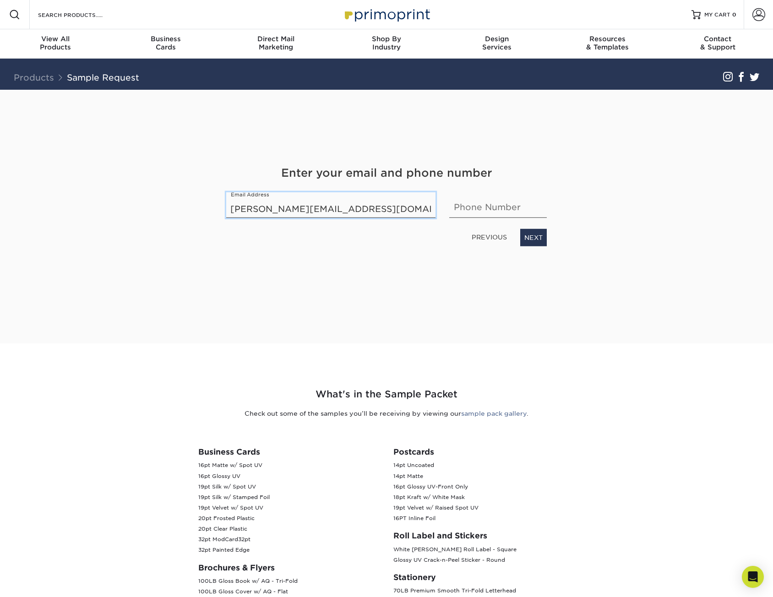
type input "[PERSON_NAME][EMAIL_ADDRESS][DOMAIN_NAME]"
click at [483, 202] on input "text" at bounding box center [498, 205] width 98 height 26
type input "8137700462"
click at [535, 242] on link "NEXT" at bounding box center [533, 237] width 27 height 17
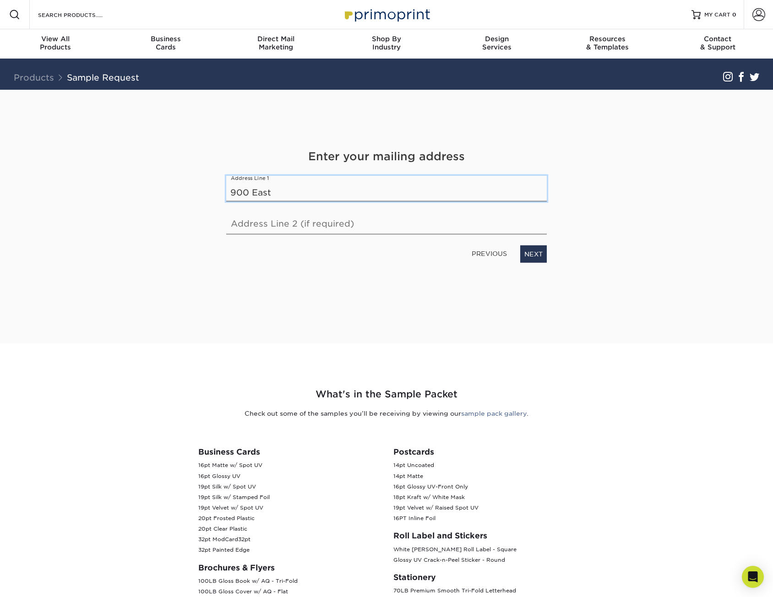
drag, startPoint x: 304, startPoint y: 189, endPoint x: 213, endPoint y: 200, distance: 91.8
click at [210, 201] on div "Get Your Free Sample Pack See and feel the quality of our most popular products…" at bounding box center [387, 217] width 536 height 254
paste input "Franklin St, Dayton, OH 45459"
click at [531, 253] on link "NEXT" at bounding box center [533, 253] width 27 height 17
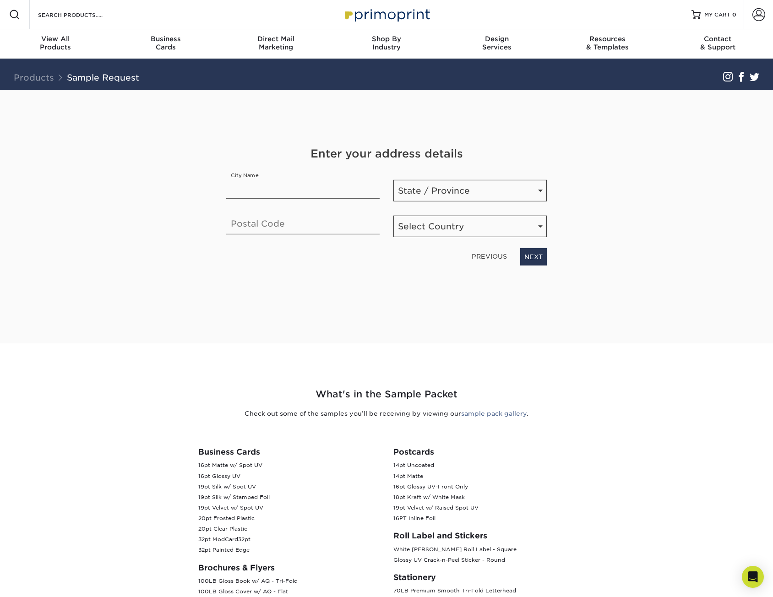
click at [480, 253] on link "PREVIOUS" at bounding box center [489, 256] width 43 height 15
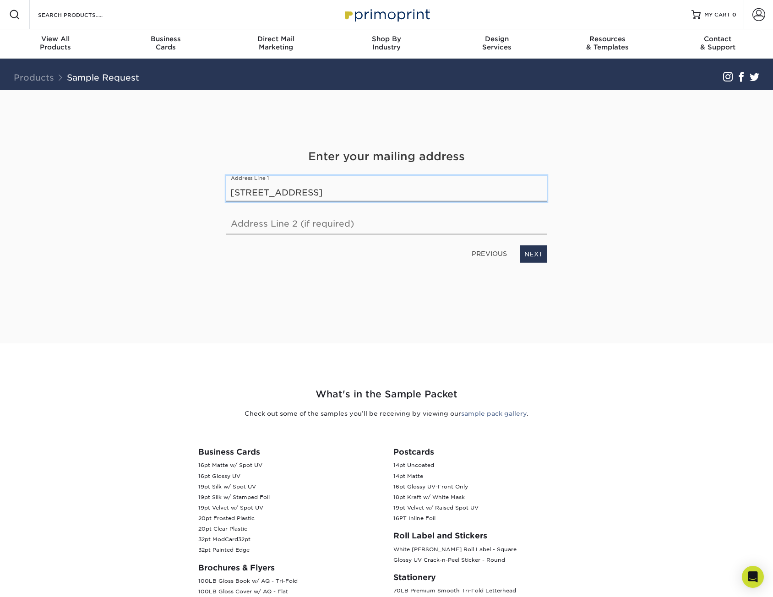
drag, startPoint x: 407, startPoint y: 190, endPoint x: 306, endPoint y: 192, distance: 100.8
click at [306, 192] on input "900 E Franklin St, Dayton, OH 45459" at bounding box center [386, 189] width 320 height 26
type input "900 E Franklin St"
click at [538, 254] on link "NEXT" at bounding box center [533, 253] width 27 height 17
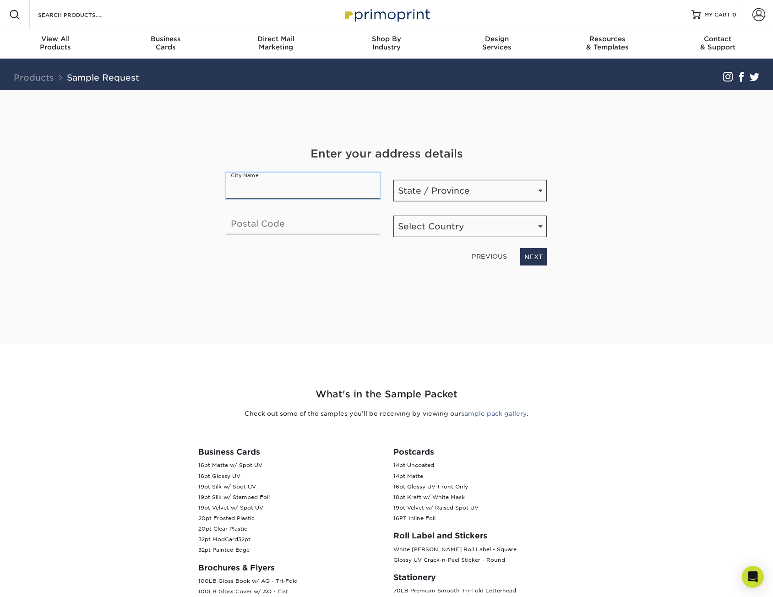
click at [287, 191] on input "text" at bounding box center [302, 186] width 153 height 26
type input "Dayton"
click at [309, 227] on input "text" at bounding box center [302, 222] width 153 height 26
type input "45459"
click at [462, 187] on select "State / Province Alabama Alaska Arizona Arkansas California Colorado Connecticu…" at bounding box center [469, 191] width 153 height 22
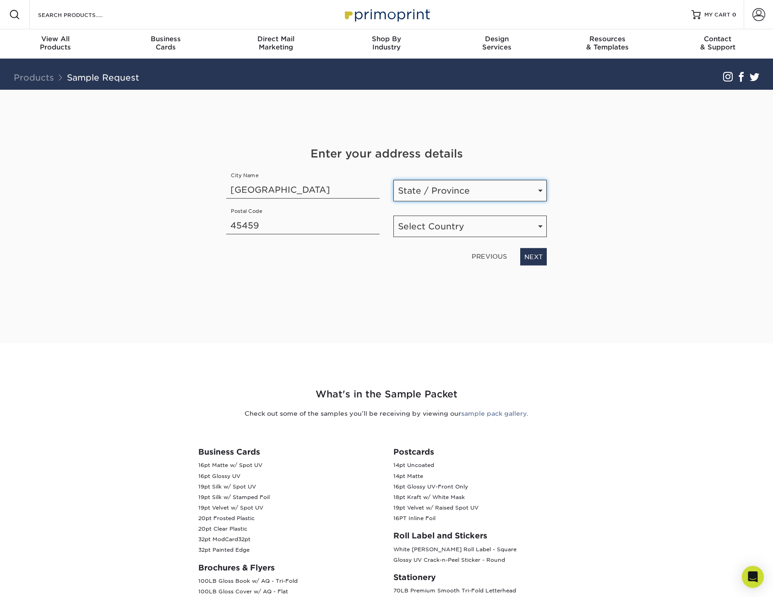
select select "OH"
click at [393, 180] on select "State / Province Alabama Alaska Arizona Arkansas California Colorado Connecticu…" at bounding box center [469, 191] width 153 height 22
click at [482, 230] on select "Select Country United States Canada" at bounding box center [469, 227] width 153 height 22
select select "US"
click at [393, 216] on select "Select Country United States Canada" at bounding box center [469, 227] width 153 height 22
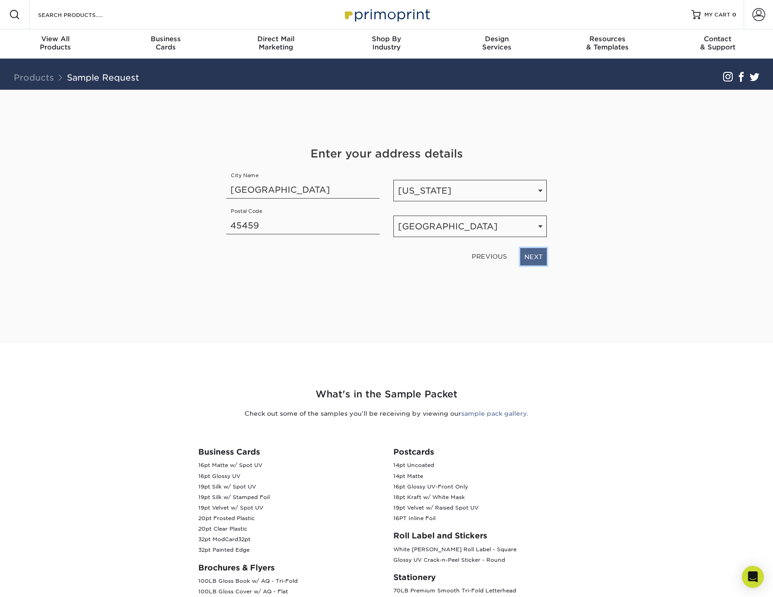
click at [534, 254] on link "NEXT" at bounding box center [533, 256] width 27 height 17
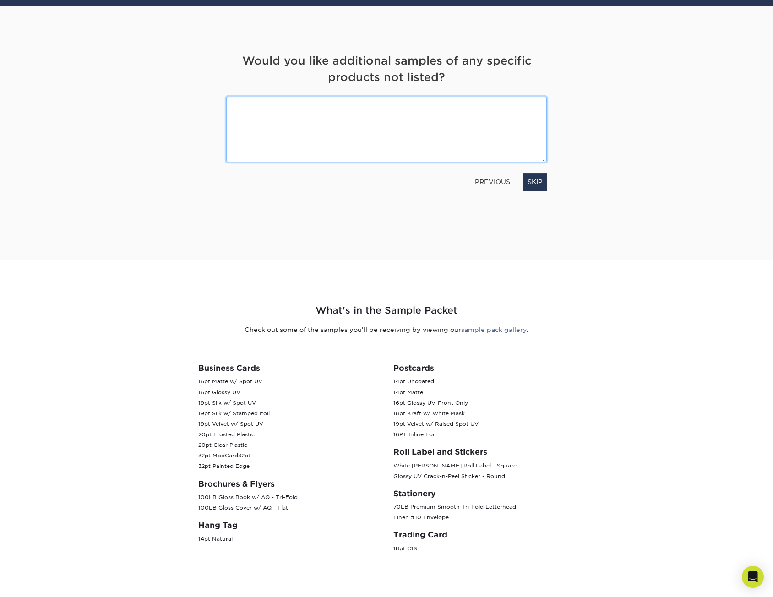
scroll to position [92, 0]
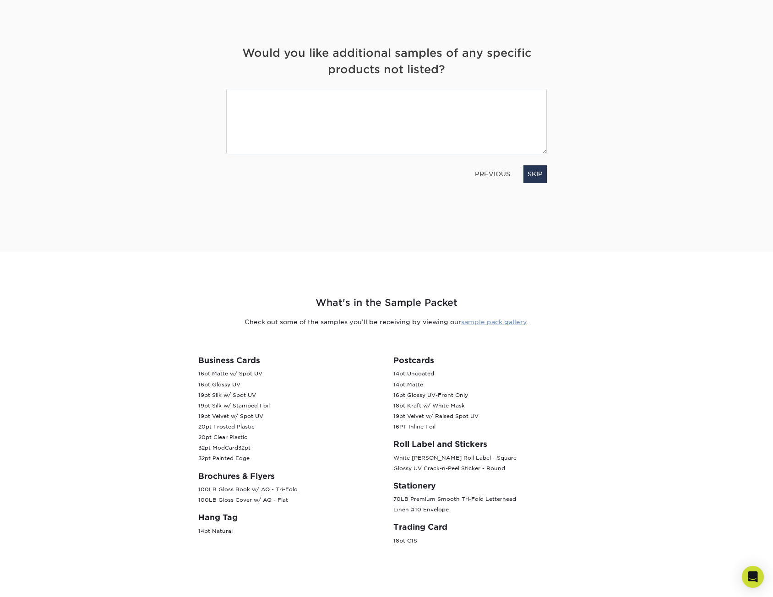
click at [506, 325] on link "sample pack gallery" at bounding box center [493, 321] width 65 height 7
click at [470, 124] on textarea at bounding box center [386, 121] width 320 height 65
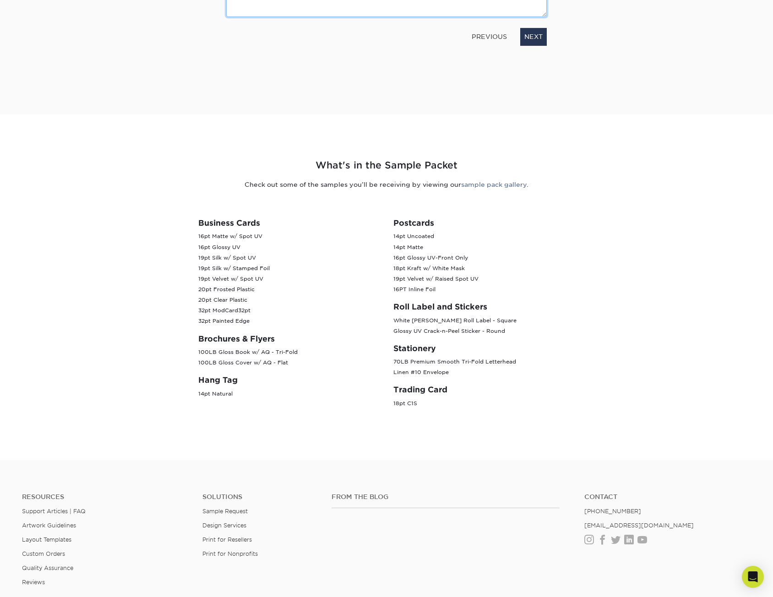
scroll to position [0, 0]
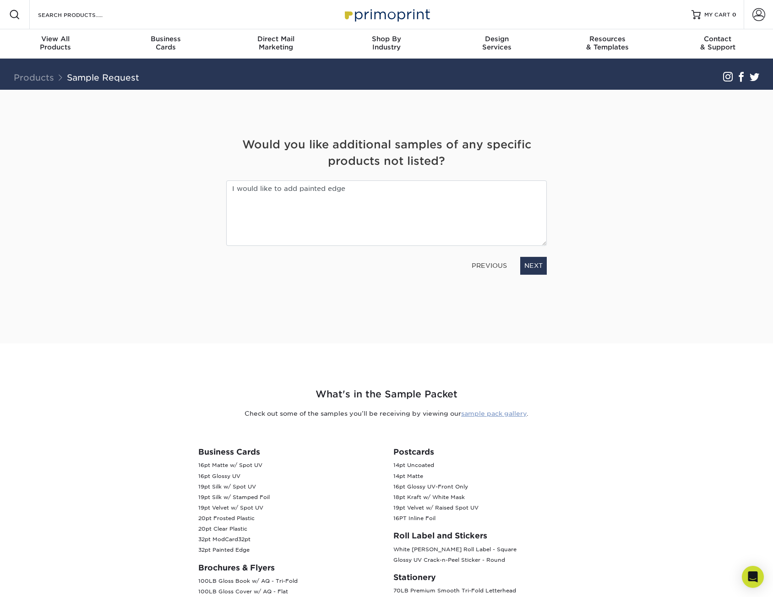
click at [498, 413] on link "sample pack gallery" at bounding box center [493, 413] width 65 height 7
click at [404, 194] on textarea "I would like to add painted edge" at bounding box center [386, 212] width 320 height 65
click at [397, 187] on textarea "I would like to add painted edge" at bounding box center [386, 212] width 320 height 65
click at [434, 201] on textarea "I would like to add painted edge" at bounding box center [386, 212] width 320 height 65
drag, startPoint x: 387, startPoint y: 189, endPoint x: 356, endPoint y: 189, distance: 31.1
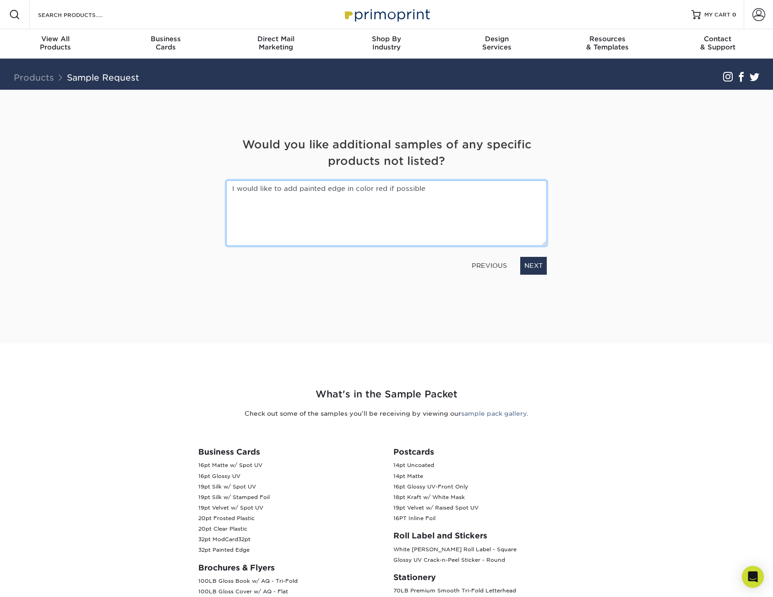
click at [356, 189] on textarea "I would like to add painted edge in color red if possible" at bounding box center [386, 212] width 320 height 65
click at [297, 187] on textarea "I would like to add painted edge in red color if possible" at bounding box center [386, 212] width 320 height 65
click at [302, 187] on textarea "I would like to add a business card with painted edge in red color if possible" at bounding box center [386, 212] width 320 height 65
type textarea "I would like to add a sample of business card with painted edge in red color if…"
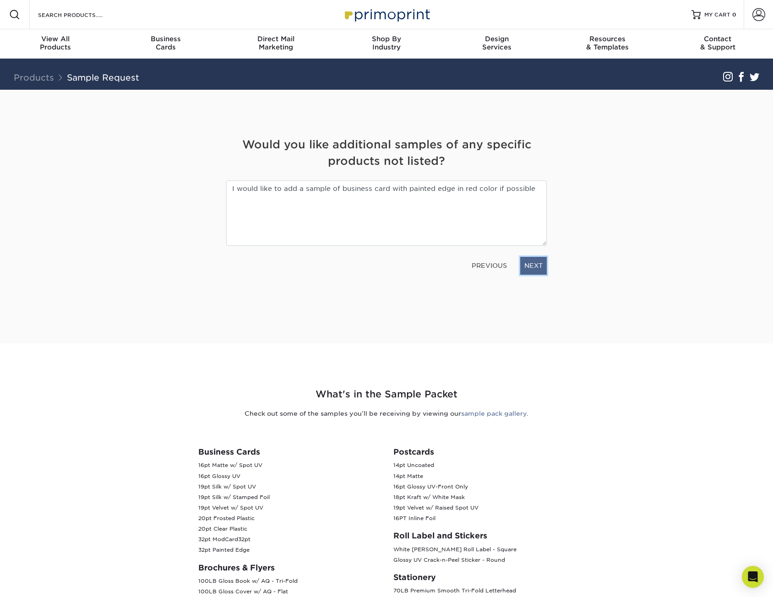
click at [536, 265] on link "NEXT" at bounding box center [533, 265] width 27 height 17
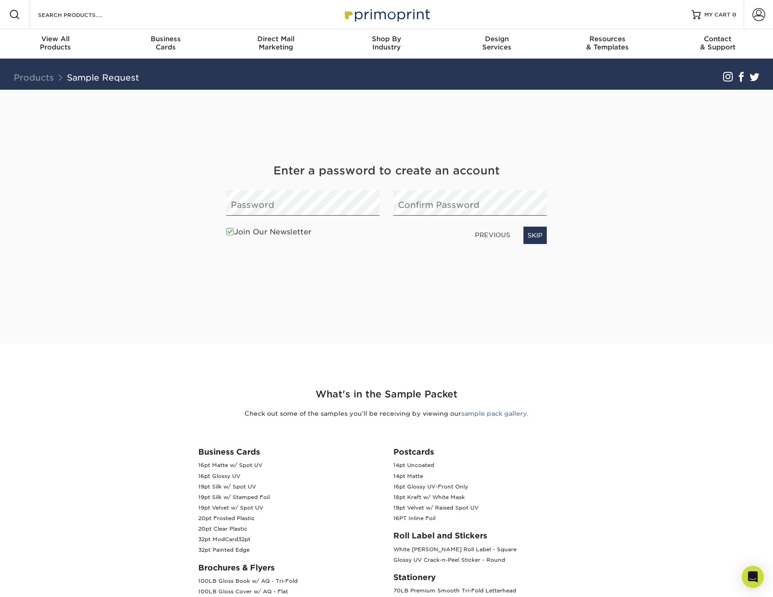
click at [255, 230] on label "Join Our Newsletter" at bounding box center [268, 232] width 85 height 11
click at [0, 0] on input "Join Our Newsletter" at bounding box center [0, 0] width 0 height 0
click at [545, 229] on link "NEXT" at bounding box center [533, 235] width 27 height 17
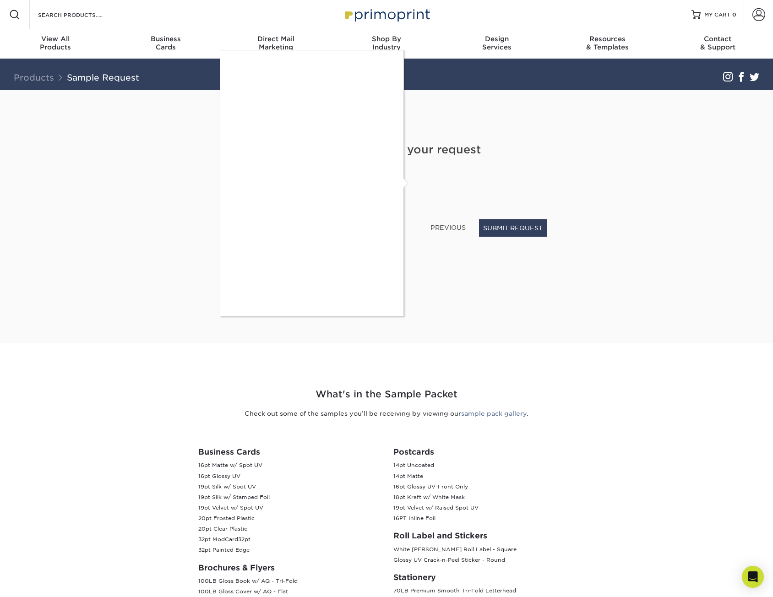
click at [522, 240] on div at bounding box center [386, 298] width 773 height 597
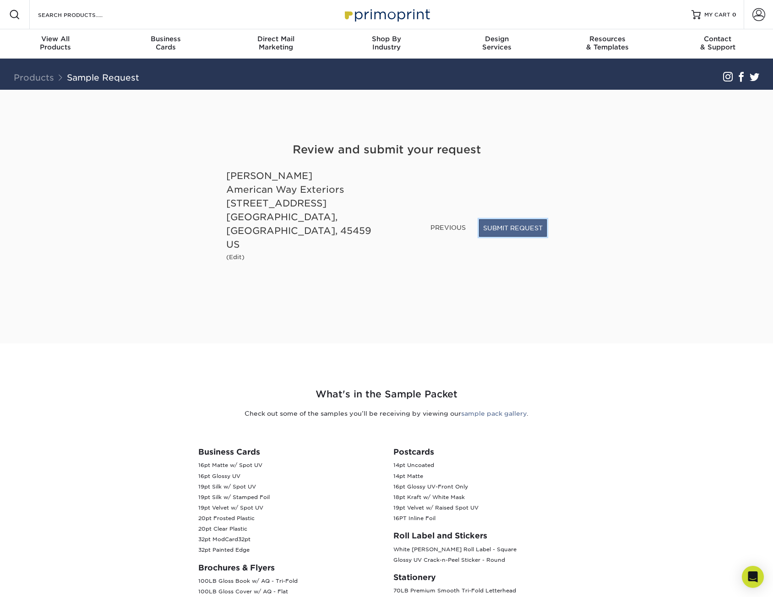
click at [503, 237] on button "SUBMIT REQUEST" at bounding box center [513, 227] width 68 height 17
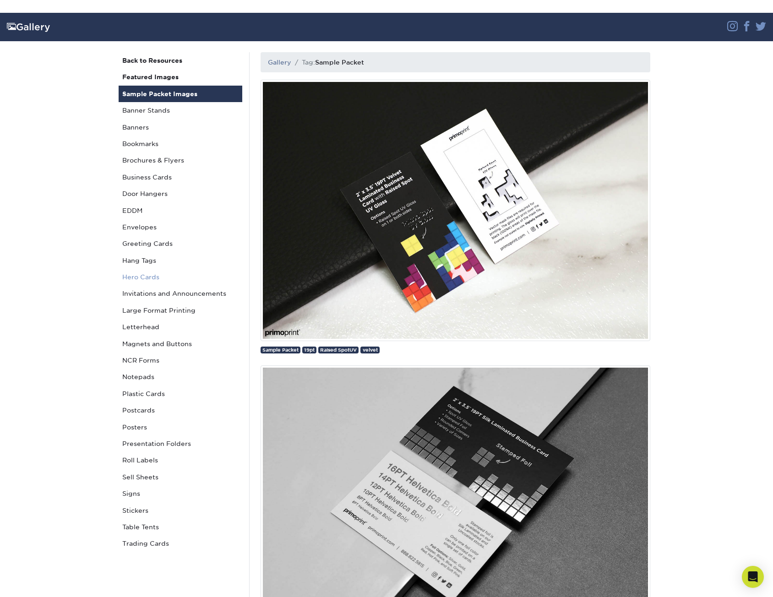
scroll to position [92, 0]
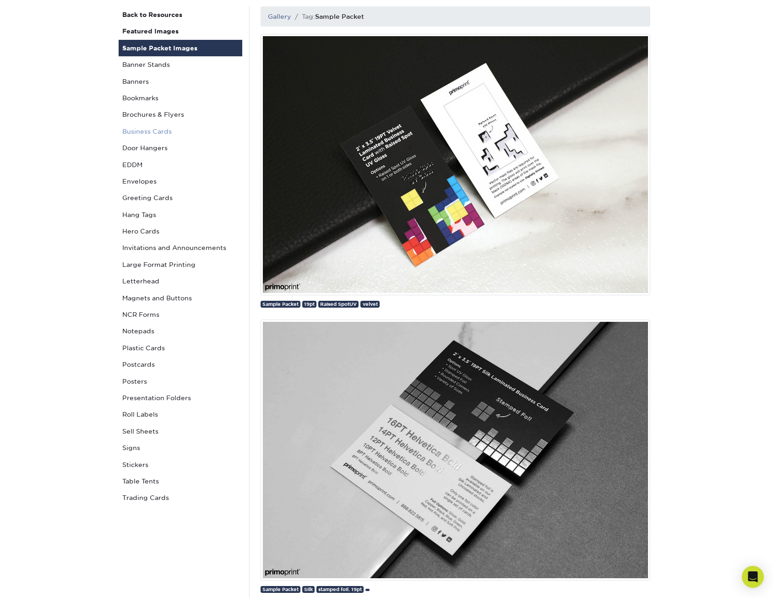
click at [149, 132] on link "Business Cards" at bounding box center [181, 131] width 124 height 16
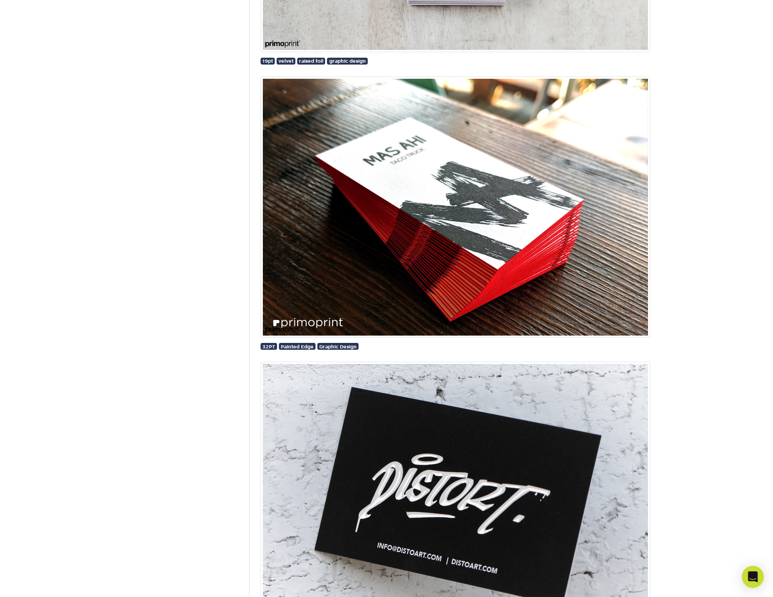
scroll to position [1511, 0]
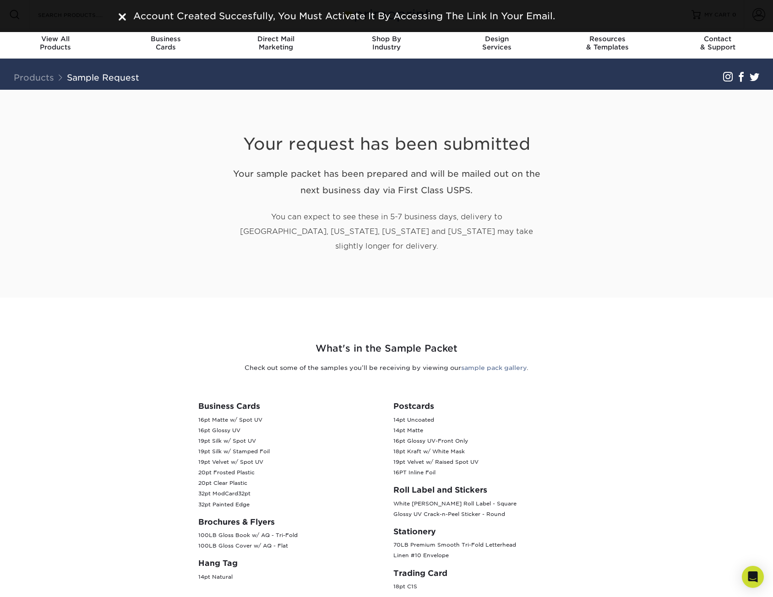
click at [698, 135] on section "Your request has been submitted Your sample packet has been prepared and will b…" at bounding box center [386, 194] width 773 height 208
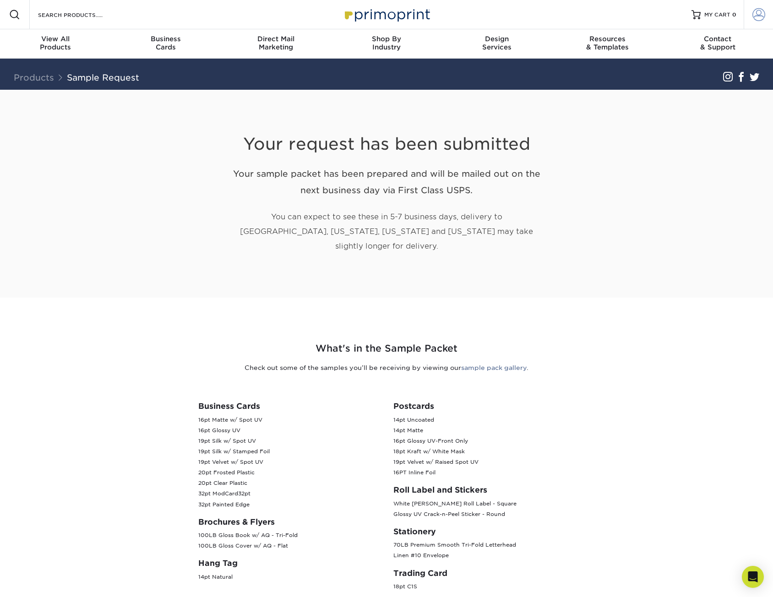
click at [764, 16] on span at bounding box center [758, 14] width 13 height 13
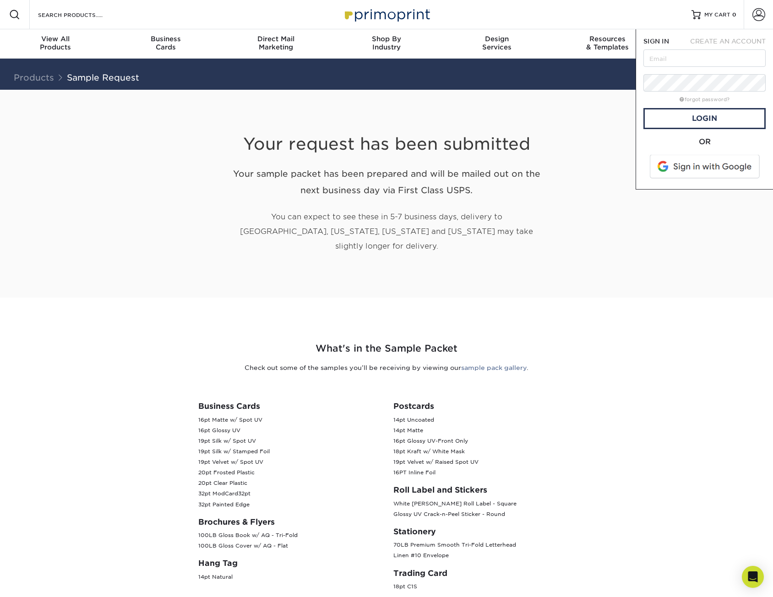
drag, startPoint x: 574, startPoint y: 110, endPoint x: 579, endPoint y: 103, distance: 8.6
click at [574, 110] on div "Your request has been submitted Your sample packet has been prepared and will b…" at bounding box center [387, 194] width 536 height 208
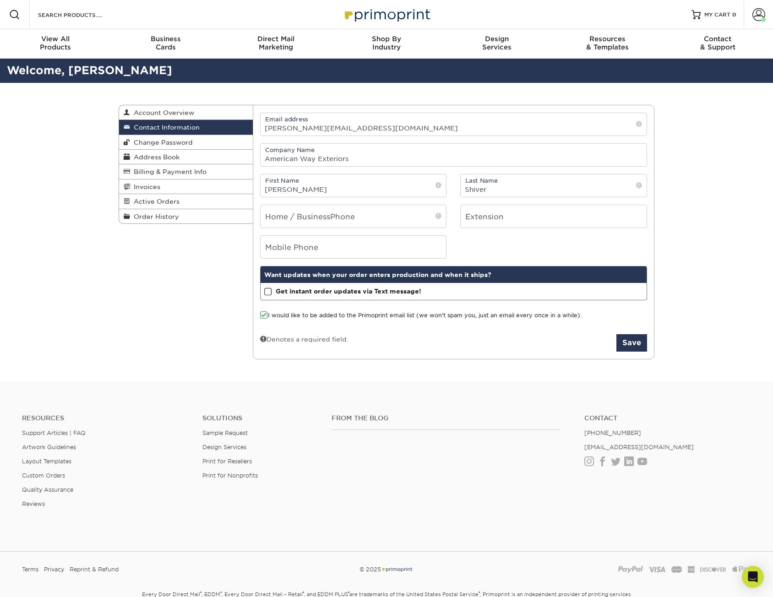
click at [478, 316] on label "I would like to be added to the Primoprint email list (we won't spam you, just …" at bounding box center [420, 315] width 321 height 9
click at [0, 0] on input "I would like to be added to the Primoprint email list (we won't spam you, just …" at bounding box center [0, 0] width 0 height 0
click at [632, 346] on button "Save" at bounding box center [631, 342] width 31 height 17
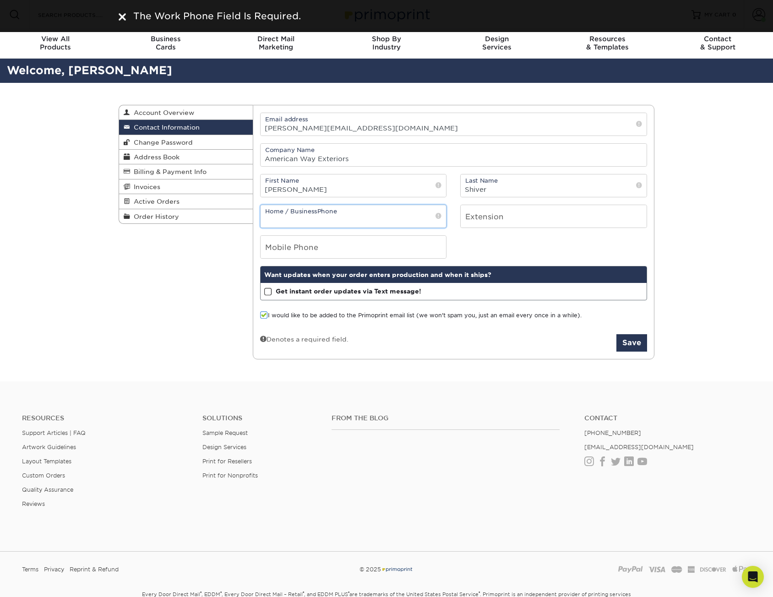
click at [387, 222] on input "tel" at bounding box center [354, 216] width 186 height 22
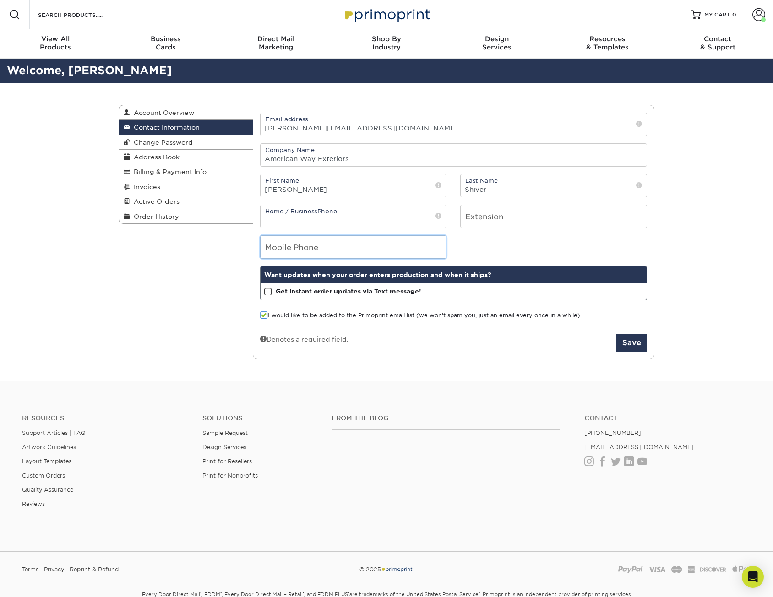
click at [371, 254] on input "tel" at bounding box center [354, 247] width 186 height 22
click at [385, 221] on input "tel" at bounding box center [354, 216] width 186 height 22
click at [439, 217] on span at bounding box center [438, 216] width 6 height 9
click at [433, 216] on input "tel" at bounding box center [354, 216] width 186 height 22
type input "8"
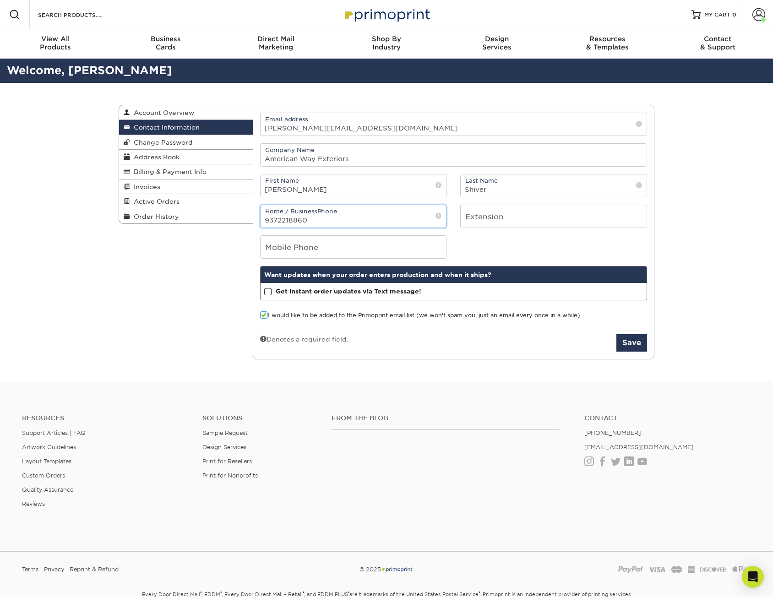
type input "9372218860"
click at [556, 218] on input "number" at bounding box center [554, 216] width 186 height 22
type input "7"
click at [363, 219] on input "9372218860" at bounding box center [354, 216] width 186 height 22
click at [626, 347] on button "Save" at bounding box center [631, 342] width 31 height 17
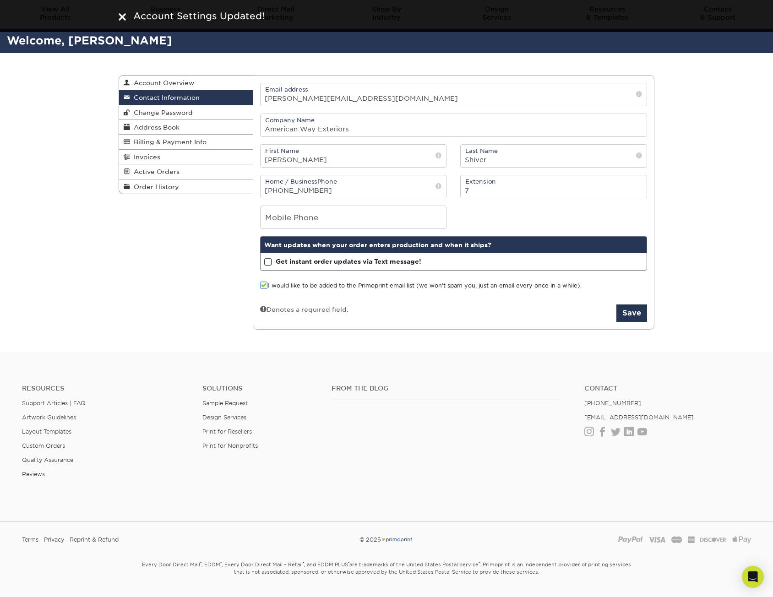
scroll to position [46, 0]
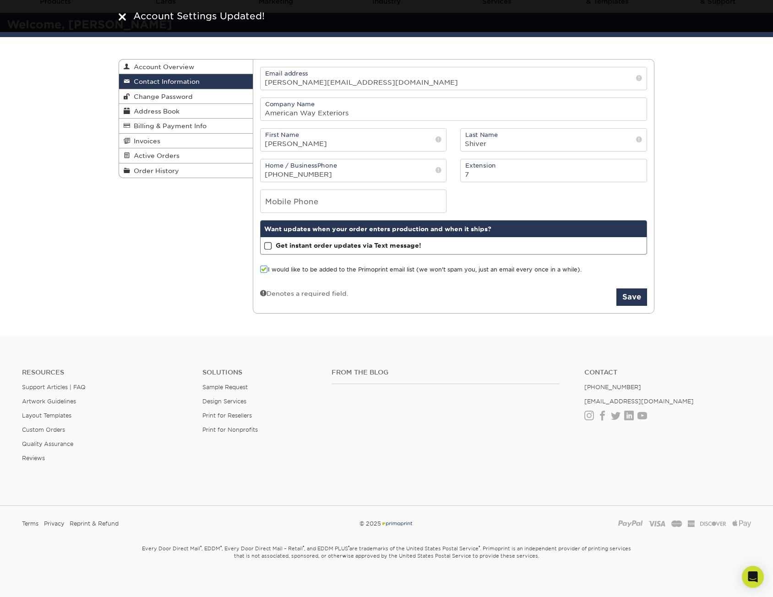
click at [447, 267] on label "I would like to be added to the Primoprint email list (we won't spam you, just …" at bounding box center [420, 270] width 321 height 9
click at [0, 0] on input "I would like to be added to the Primoprint email list (we won't spam you, just …" at bounding box center [0, 0] width 0 height 0
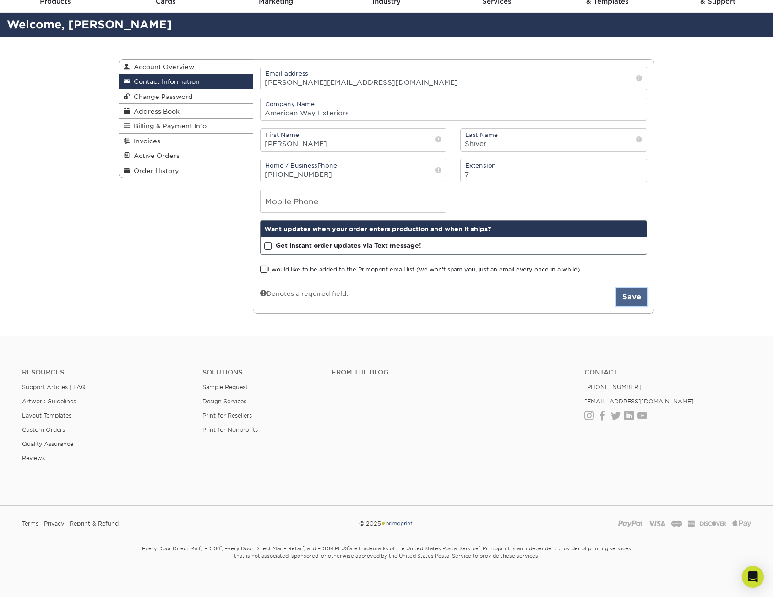
click at [634, 298] on button "Save" at bounding box center [631, 296] width 31 height 17
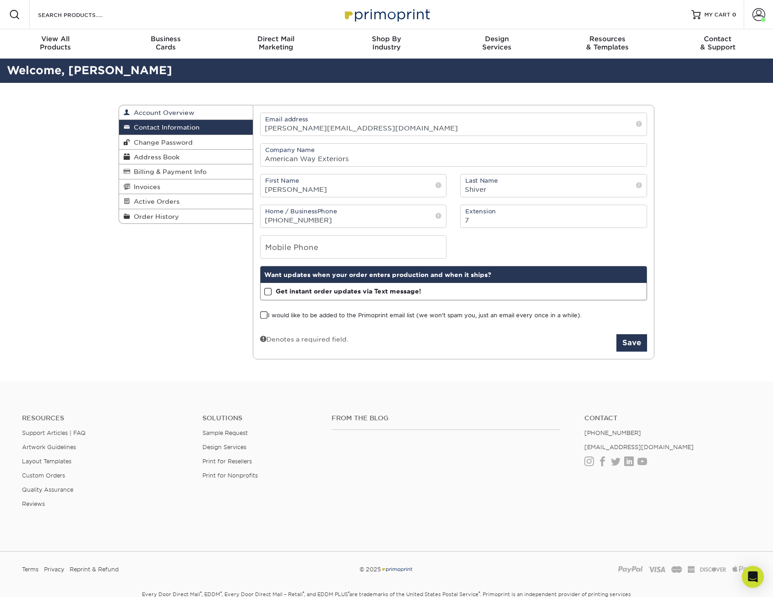
click at [206, 112] on link "Account Overview" at bounding box center [186, 112] width 134 height 15
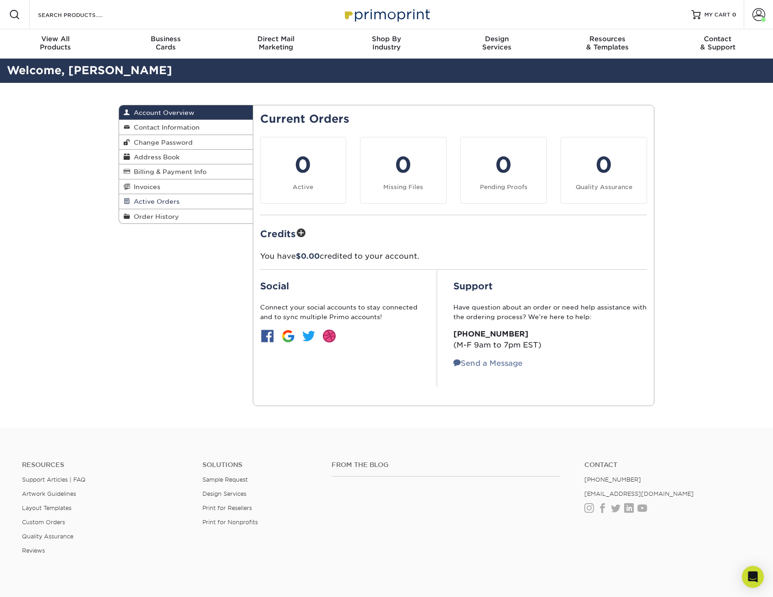
click at [180, 204] on link "Active Orders" at bounding box center [186, 201] width 134 height 15
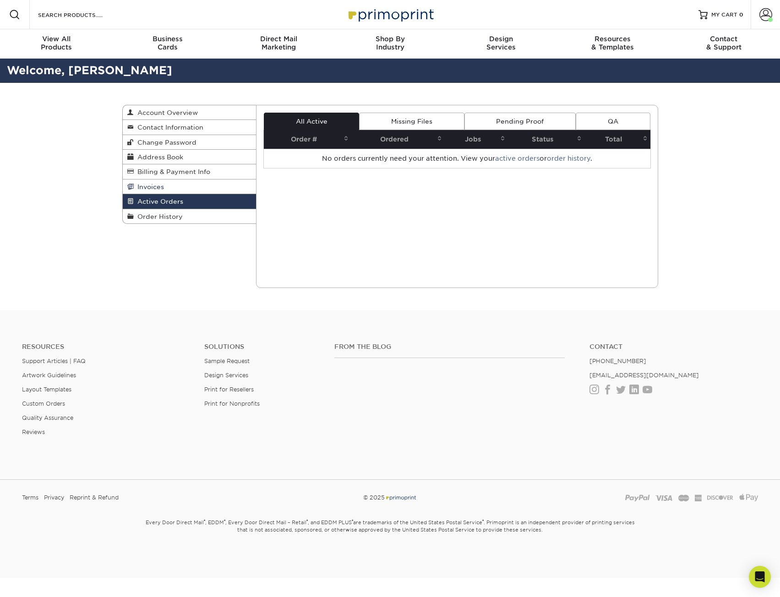
click at [176, 190] on link "Invoices" at bounding box center [190, 186] width 134 height 15
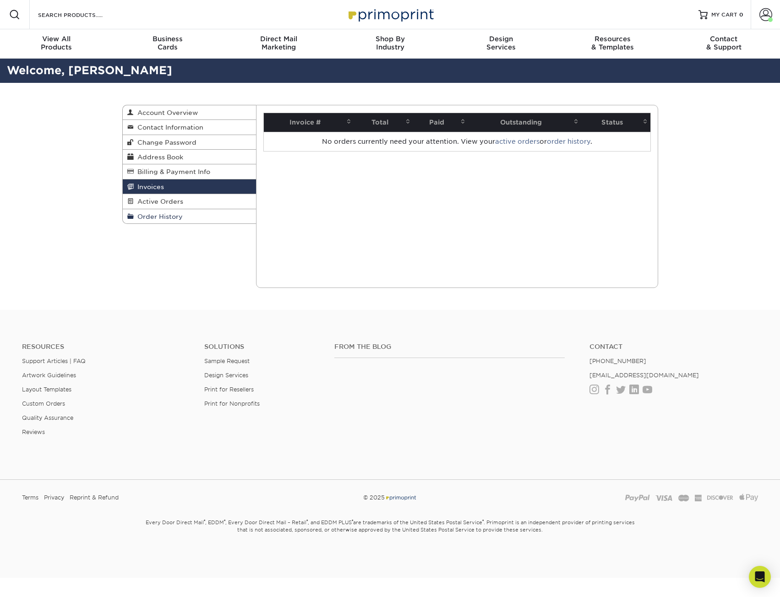
click at [164, 216] on span "Order History" at bounding box center [158, 216] width 49 height 7
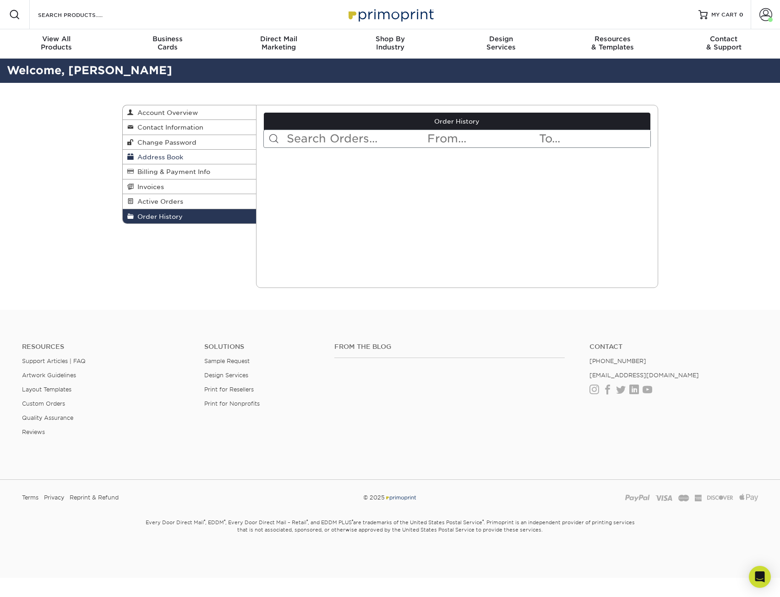
click at [162, 154] on span "Address Book" at bounding box center [158, 156] width 49 height 7
